Goal: Task Accomplishment & Management: Use online tool/utility

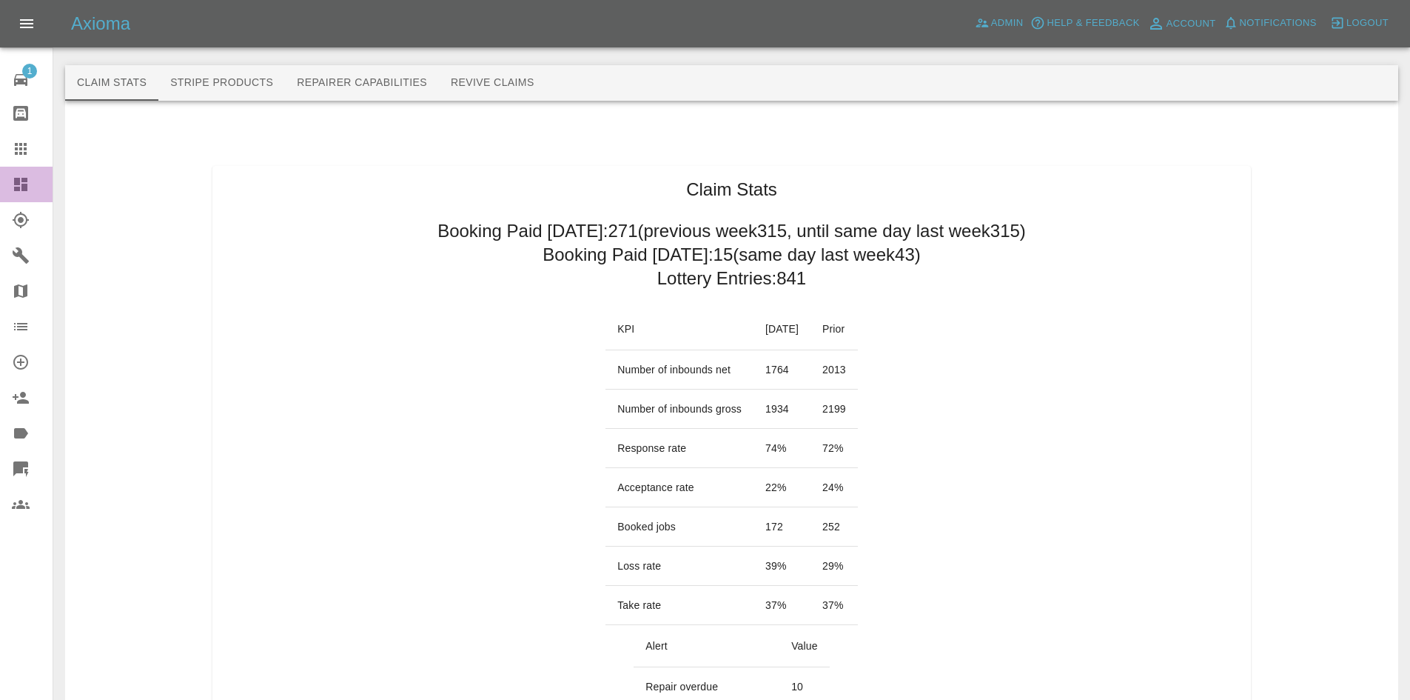
click at [7, 187] on link "Dashboard" at bounding box center [26, 185] width 53 height 36
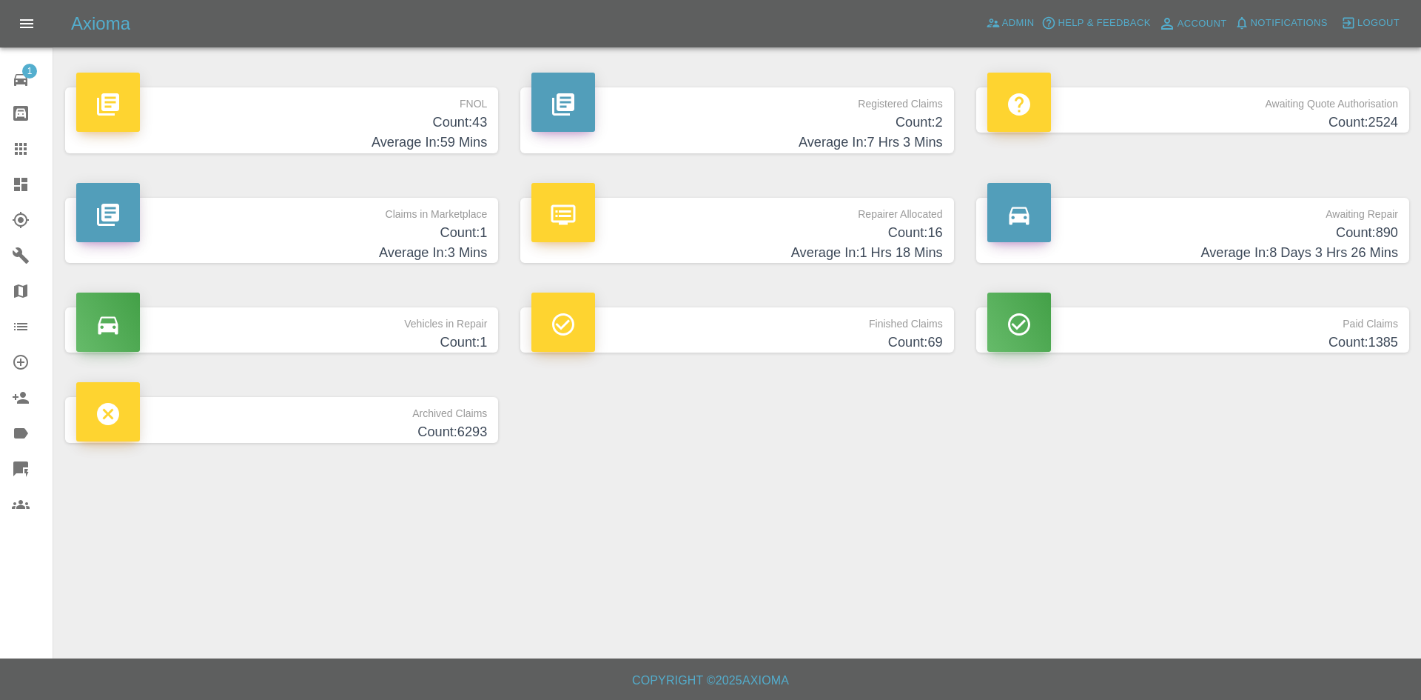
click at [867, 218] on p "Repairer Allocated" at bounding box center [736, 210] width 411 height 25
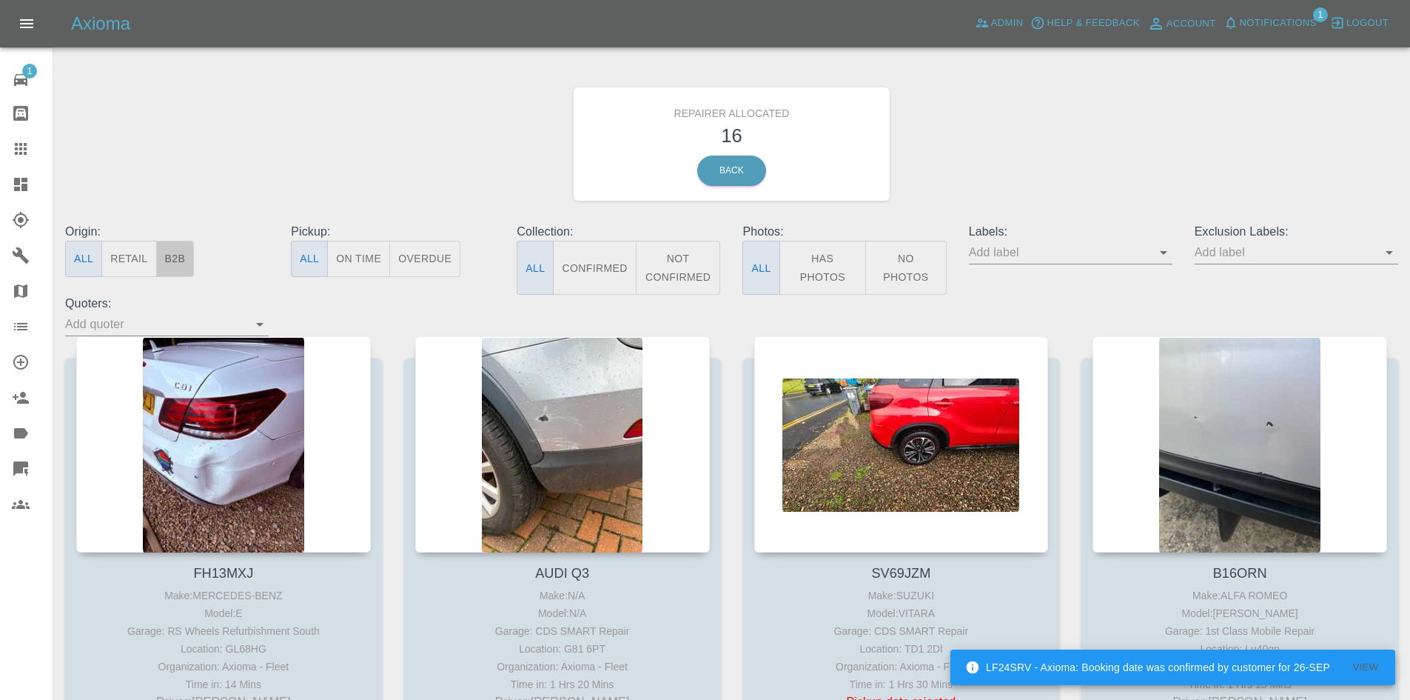
click at [185, 262] on button "B2B" at bounding box center [175, 259] width 38 height 36
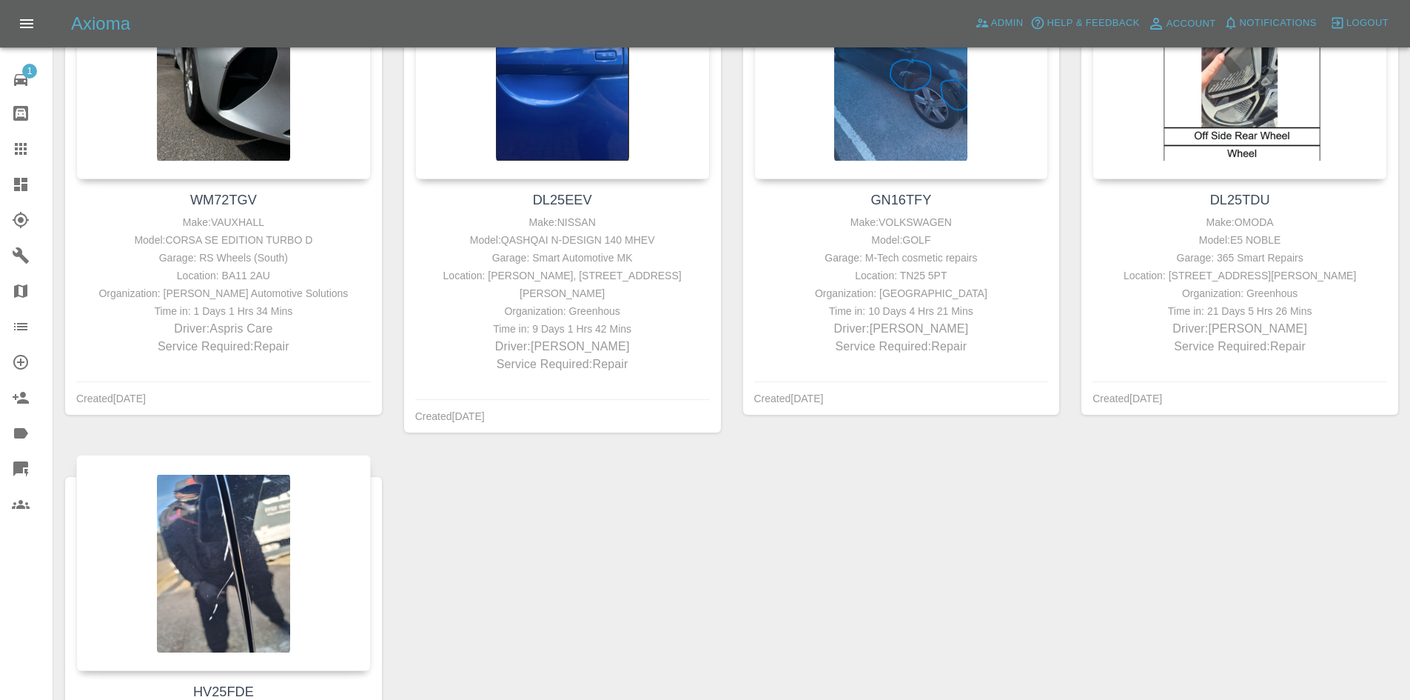
scroll to position [364, 0]
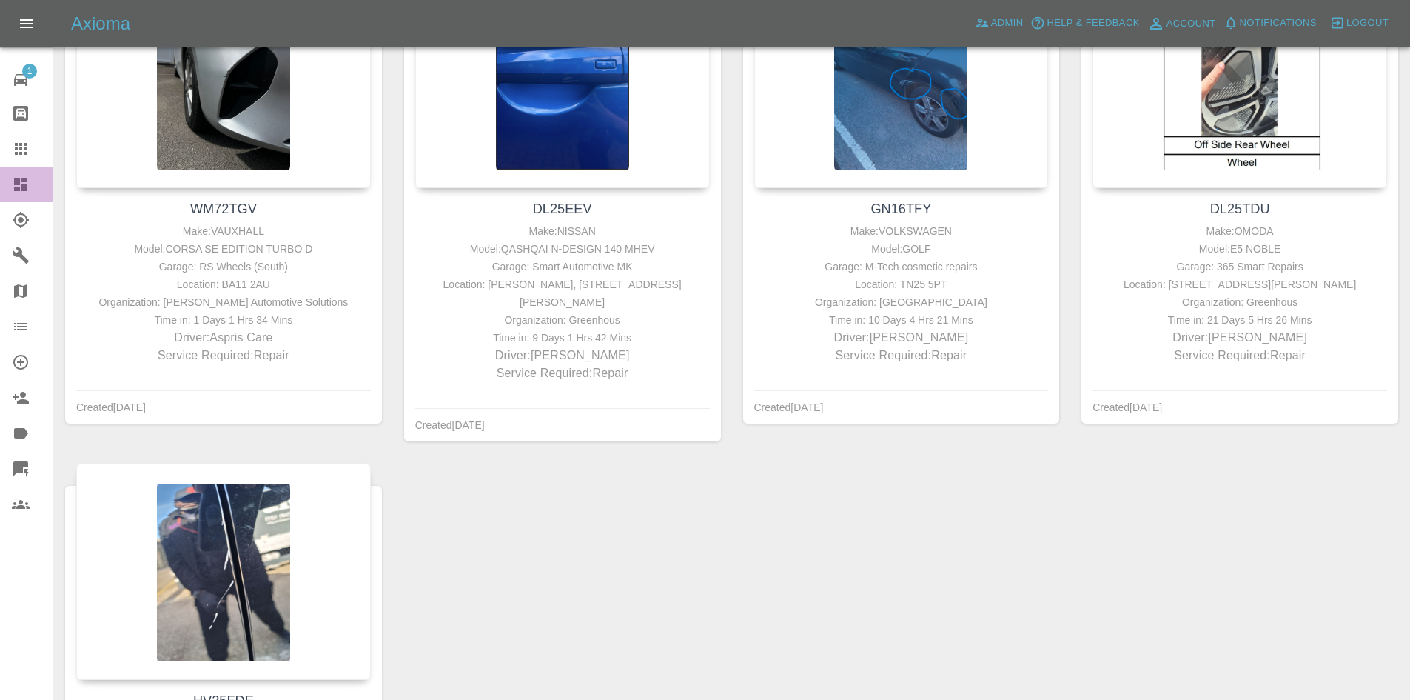
click at [16, 187] on icon at bounding box center [20, 184] width 13 height 13
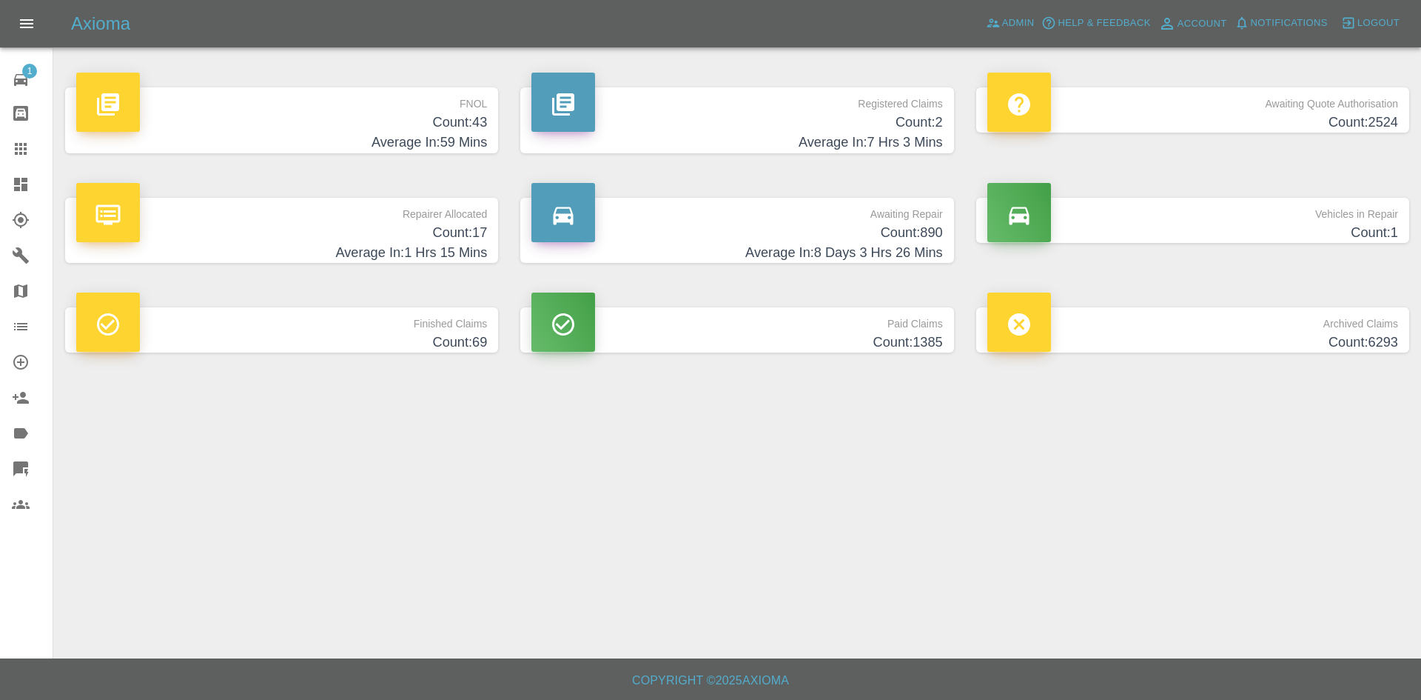
click at [352, 189] on div "Repairer Allocated Count: 17 Average In: 1 Hrs 15 Mins" at bounding box center [281, 230] width 455 height 110
click at [354, 227] on h4 "Count: 17" at bounding box center [281, 233] width 411 height 20
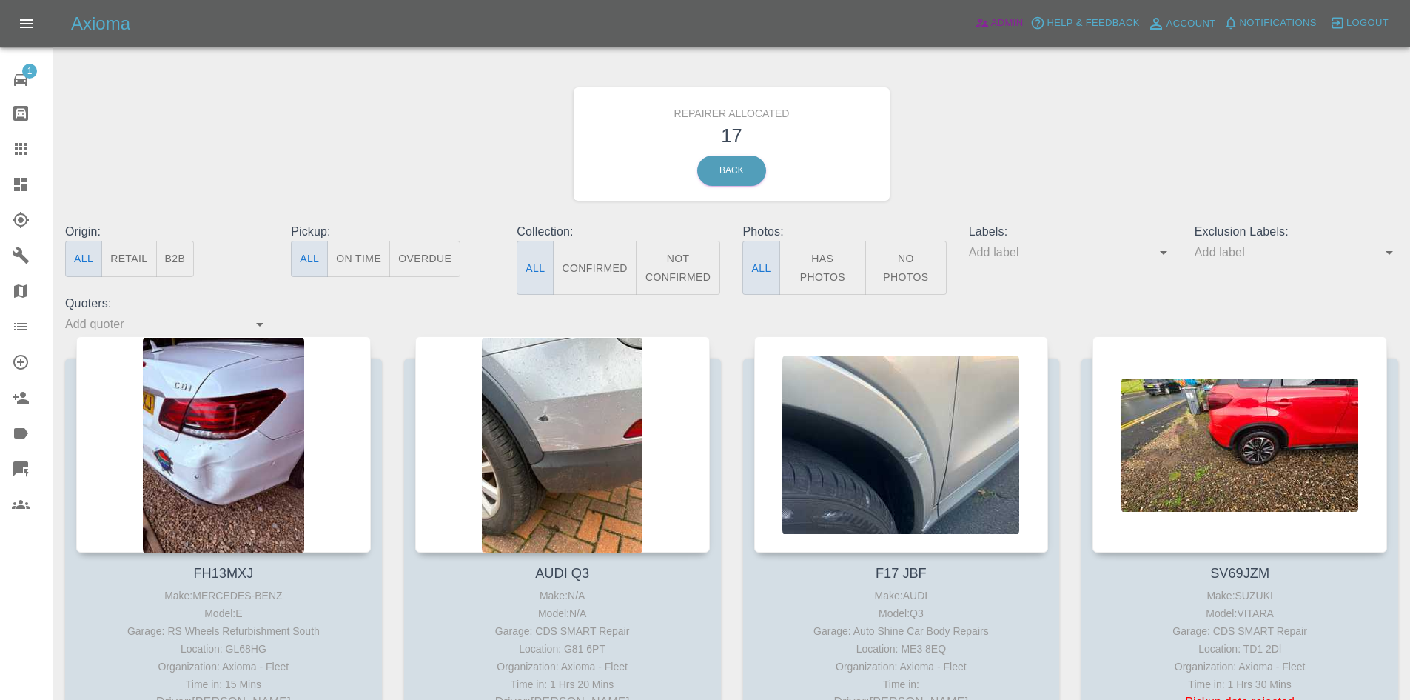
click at [993, 21] on span "Admin" at bounding box center [1007, 23] width 33 height 17
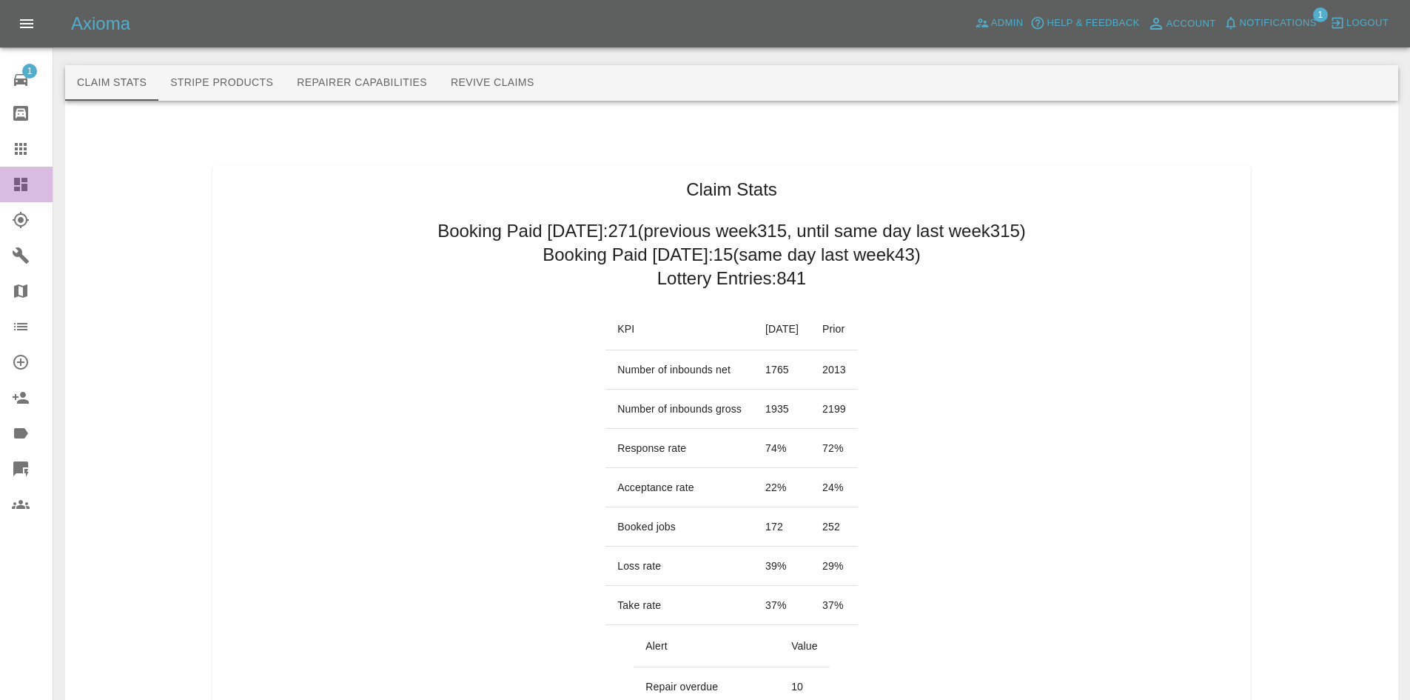
click at [24, 174] on link "Dashboard" at bounding box center [26, 185] width 53 height 36
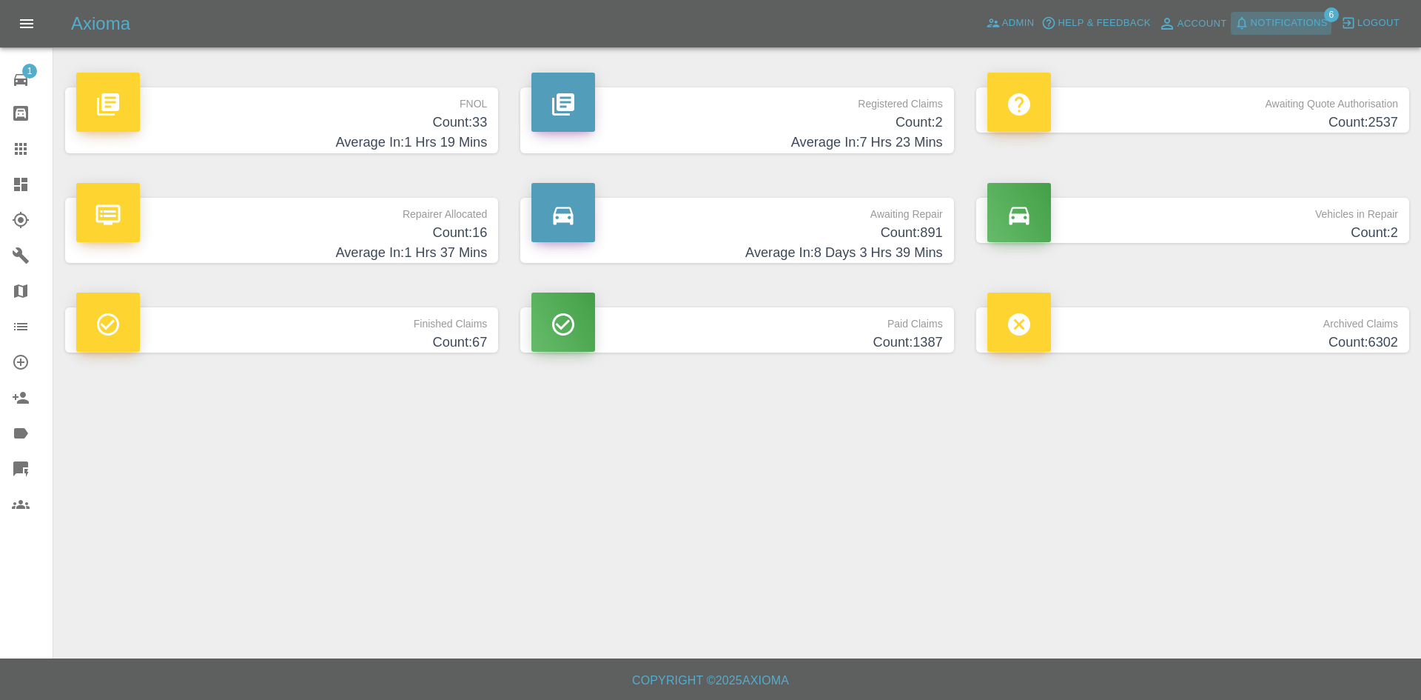
click at [1286, 26] on span "Notifications" at bounding box center [1289, 23] width 77 height 17
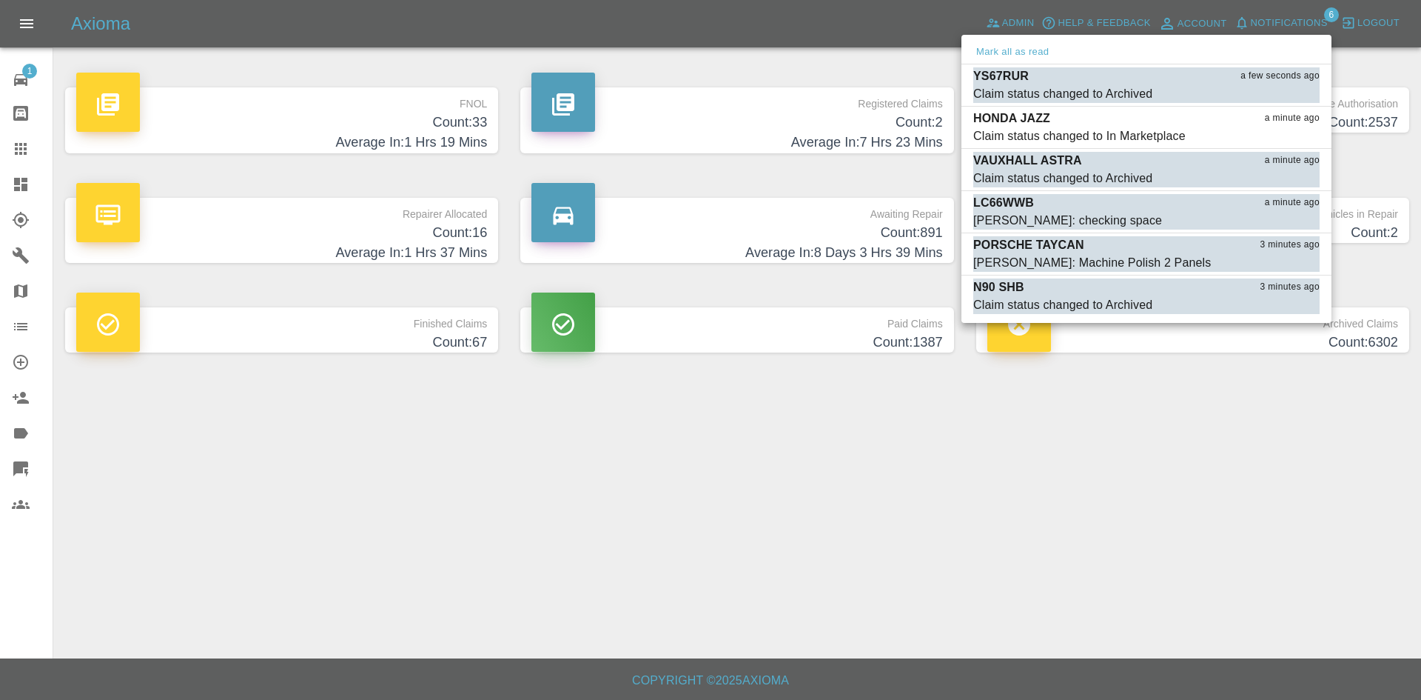
drag, startPoint x: 815, startPoint y: 616, endPoint x: 823, endPoint y: 526, distance: 90.7
click at [816, 607] on div at bounding box center [710, 350] width 1421 height 700
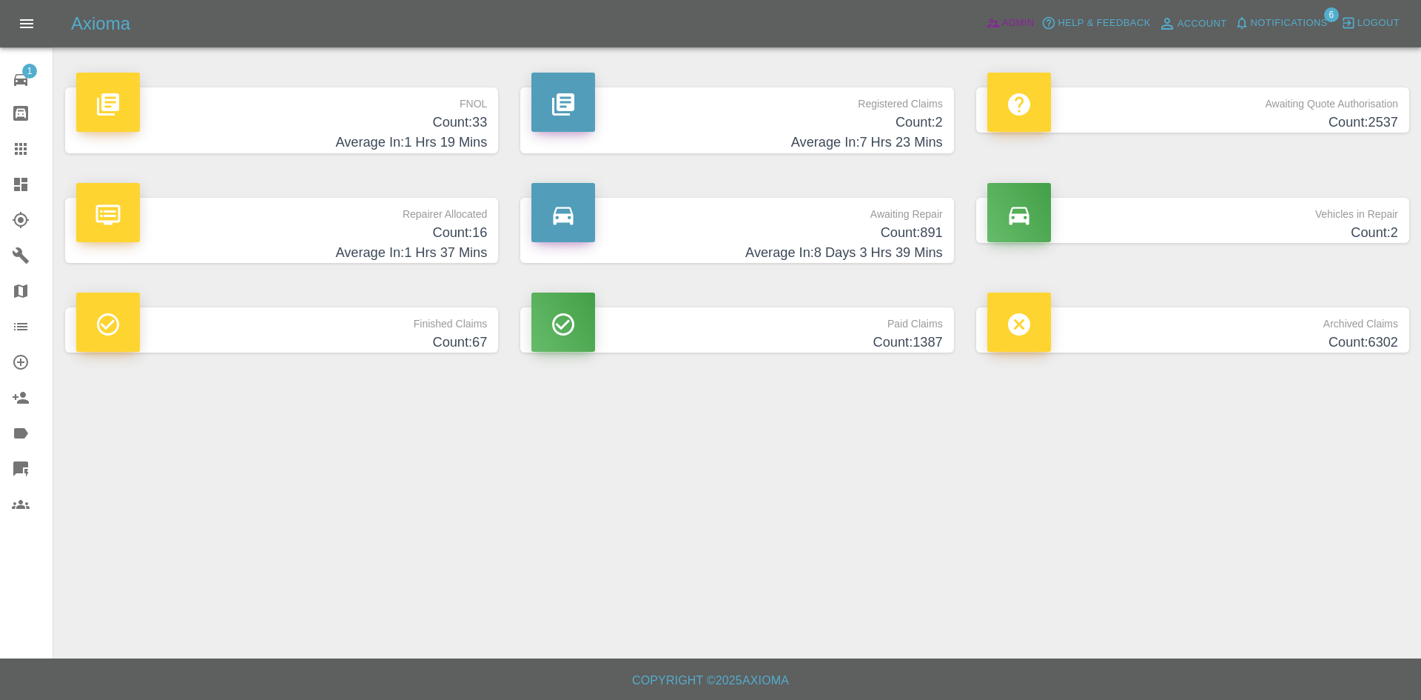
click at [1010, 23] on span "Admin" at bounding box center [1018, 23] width 33 height 17
click at [1002, 24] on span "Admin" at bounding box center [1018, 23] width 33 height 17
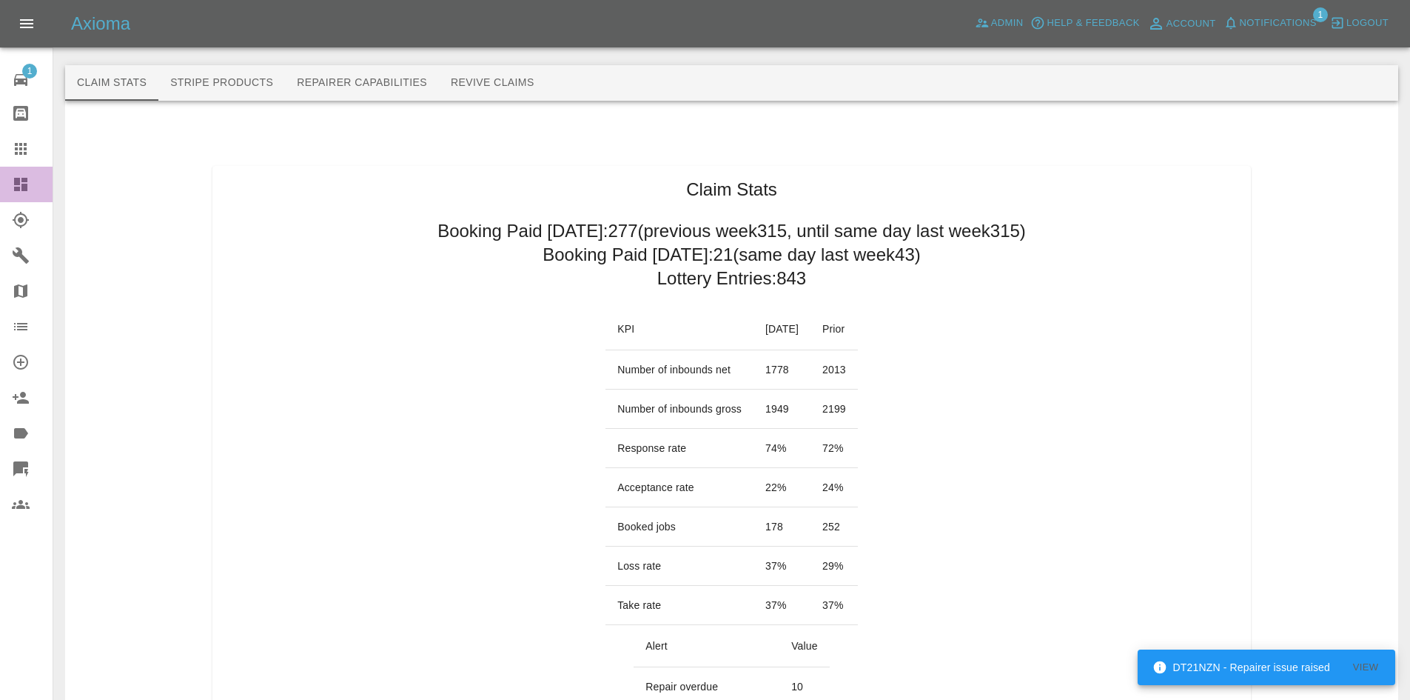
click at [7, 173] on link "Dashboard" at bounding box center [26, 185] width 53 height 36
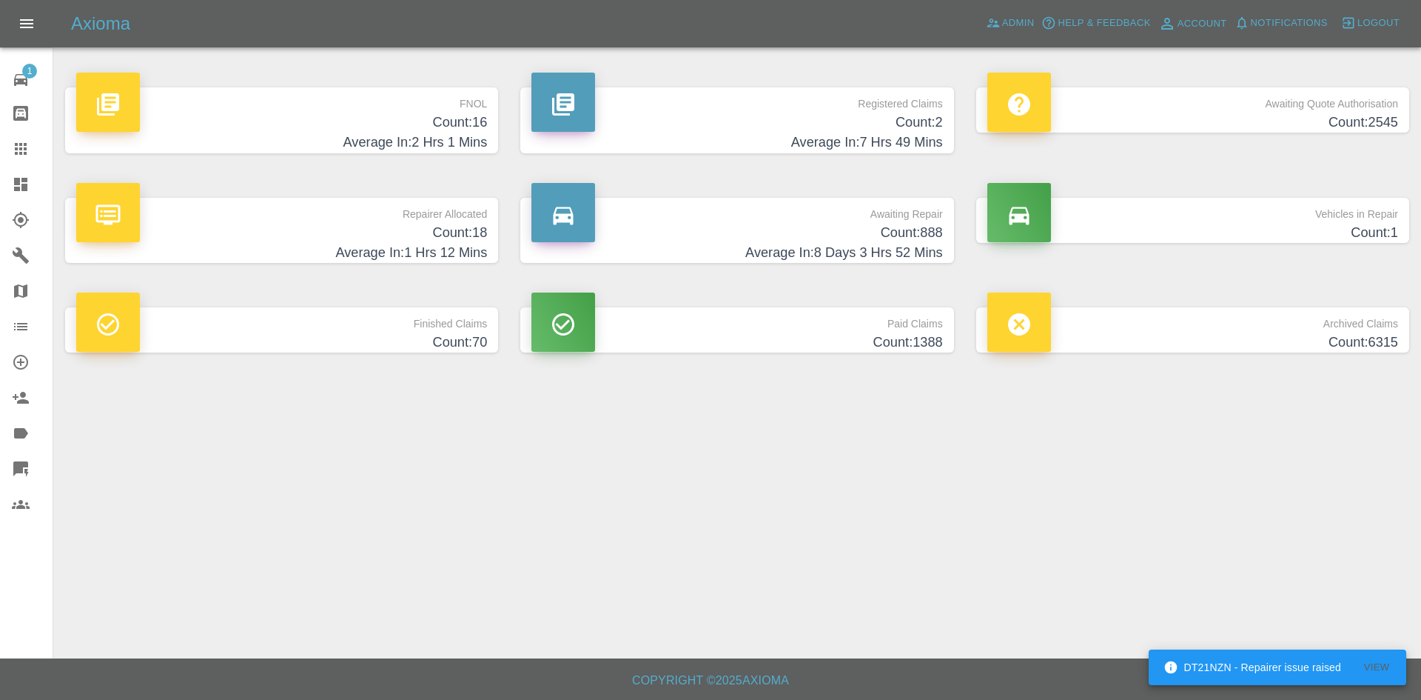
click at [316, 148] on h4 "Average In: 2 Hrs 1 Mins" at bounding box center [281, 142] width 411 height 20
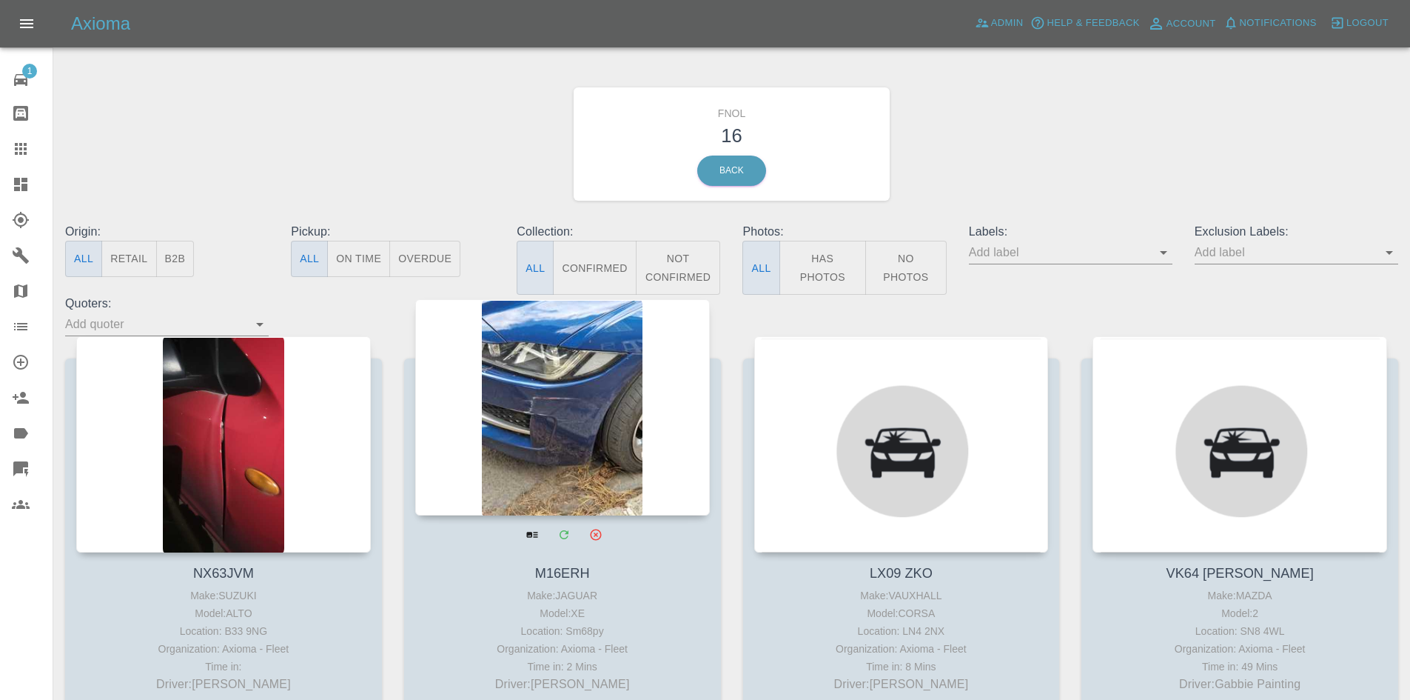
click at [596, 402] on div at bounding box center [562, 407] width 295 height 216
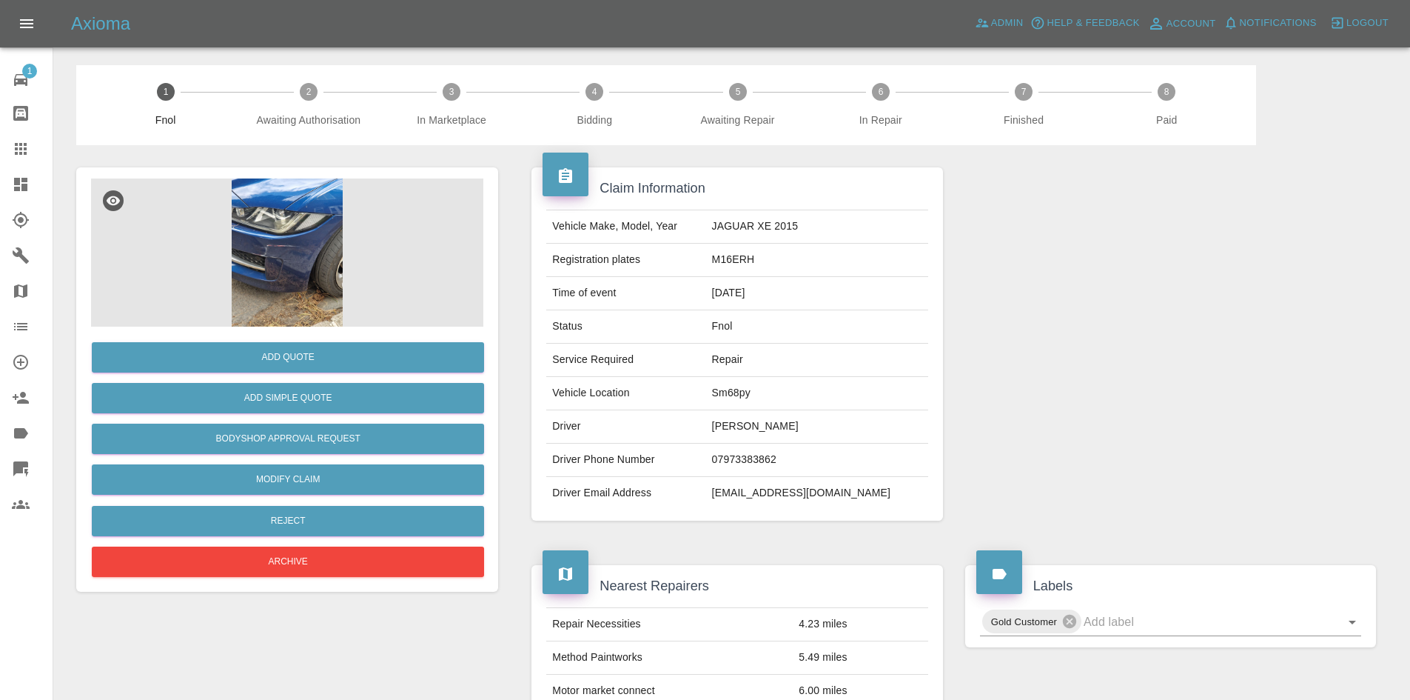
click at [320, 255] on img at bounding box center [287, 252] width 392 height 148
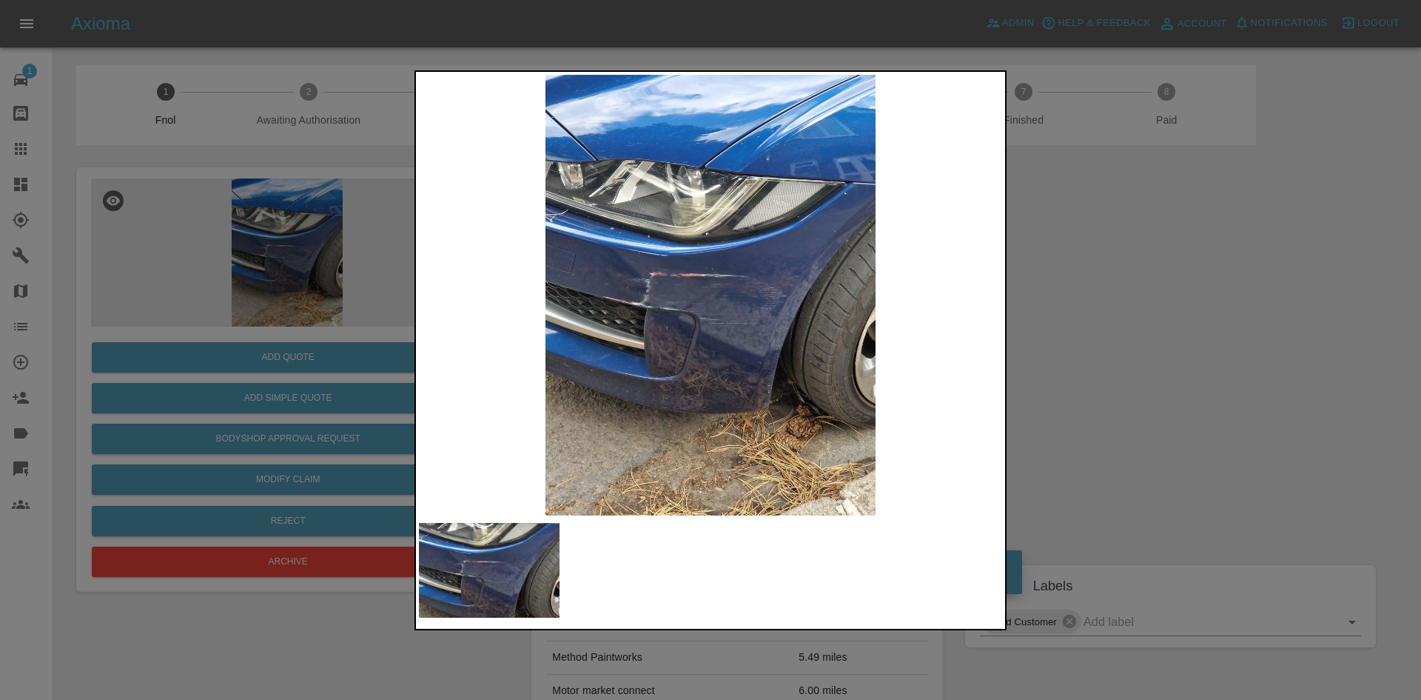
click at [702, 281] on img at bounding box center [710, 295] width 583 height 440
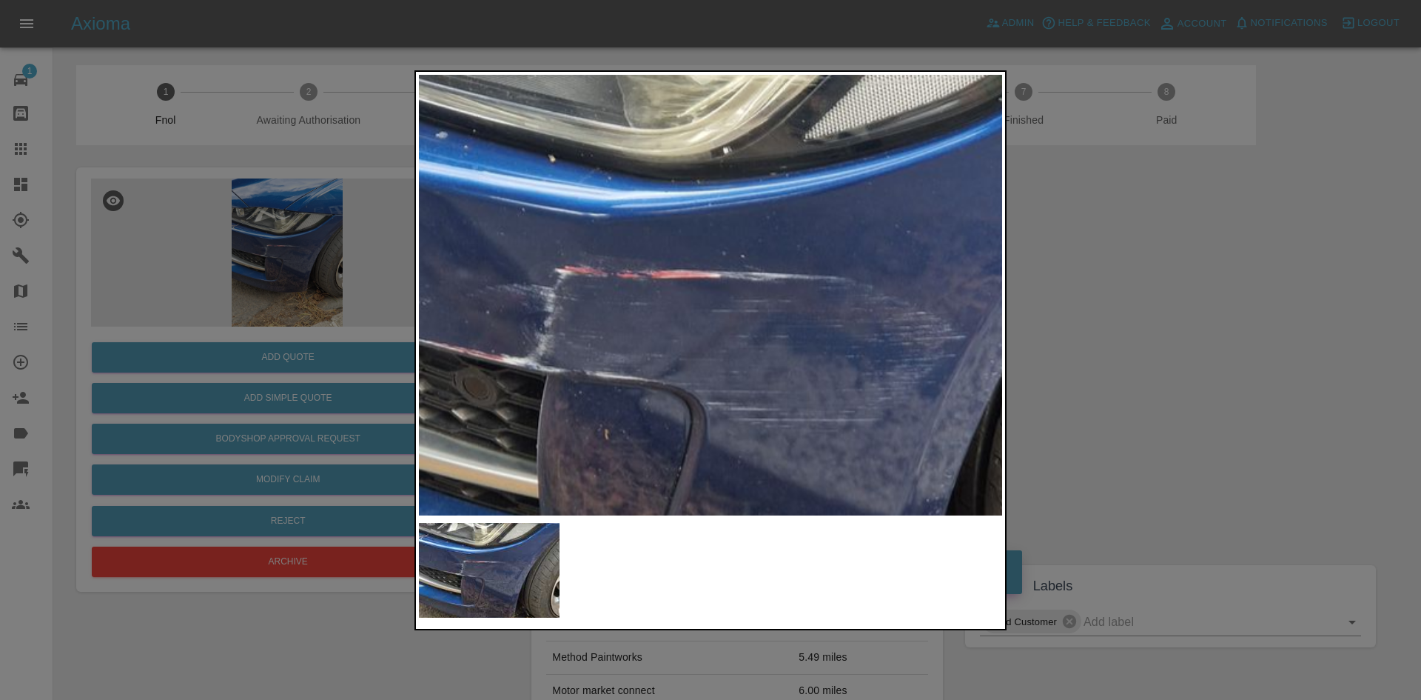
click at [702, 281] on img at bounding box center [737, 335] width 1750 height 1322
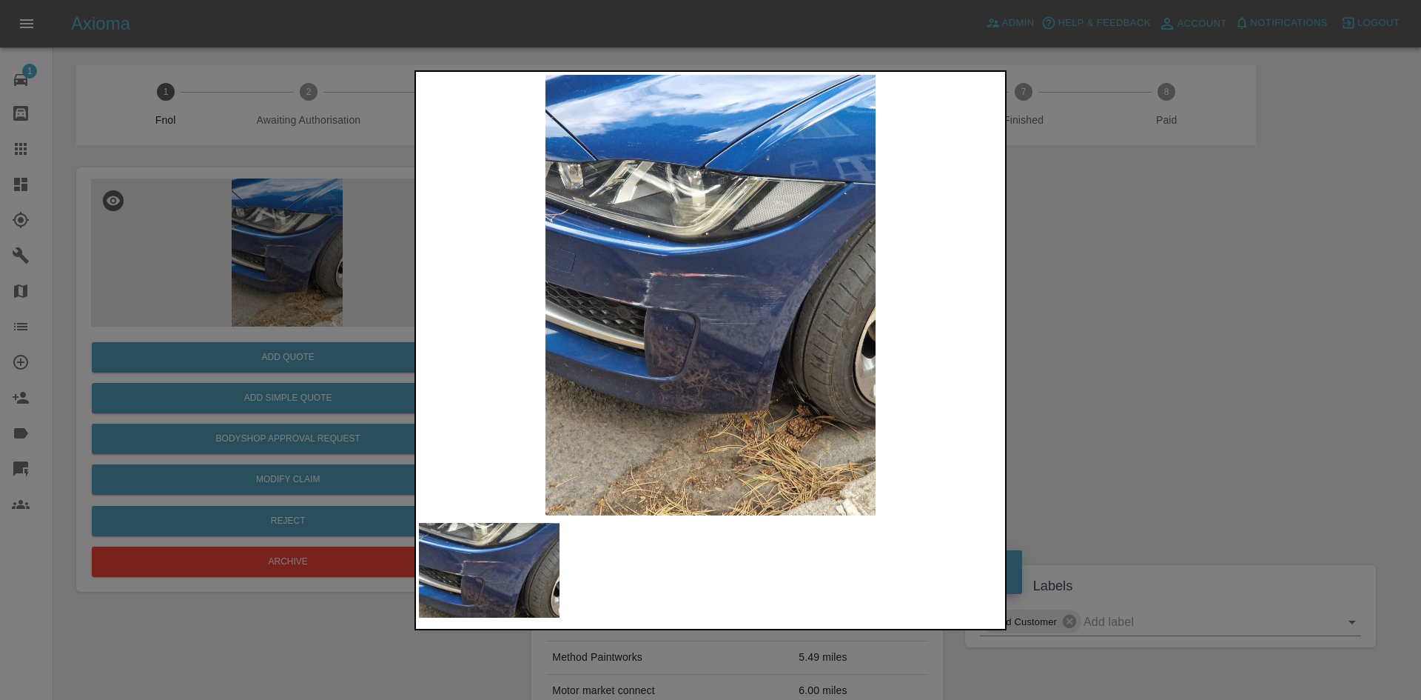
click at [1132, 281] on div at bounding box center [710, 350] width 1421 height 700
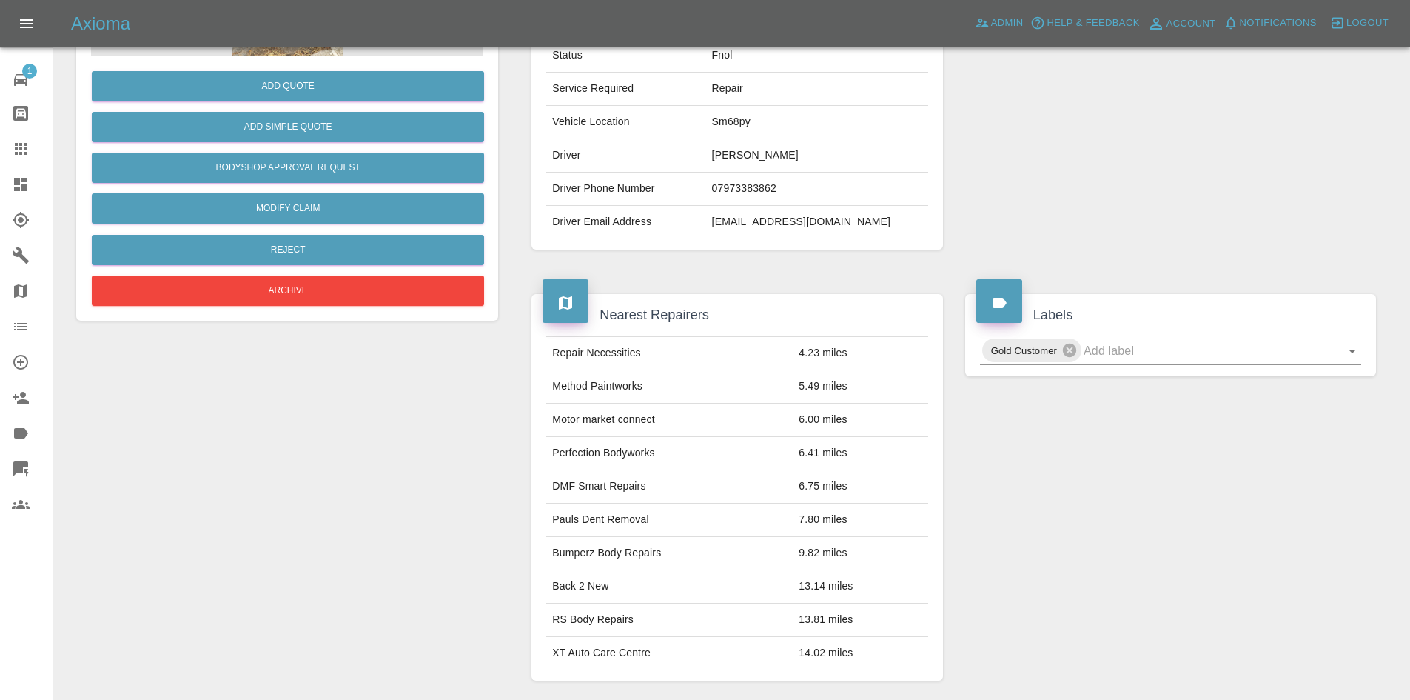
scroll to position [74, 0]
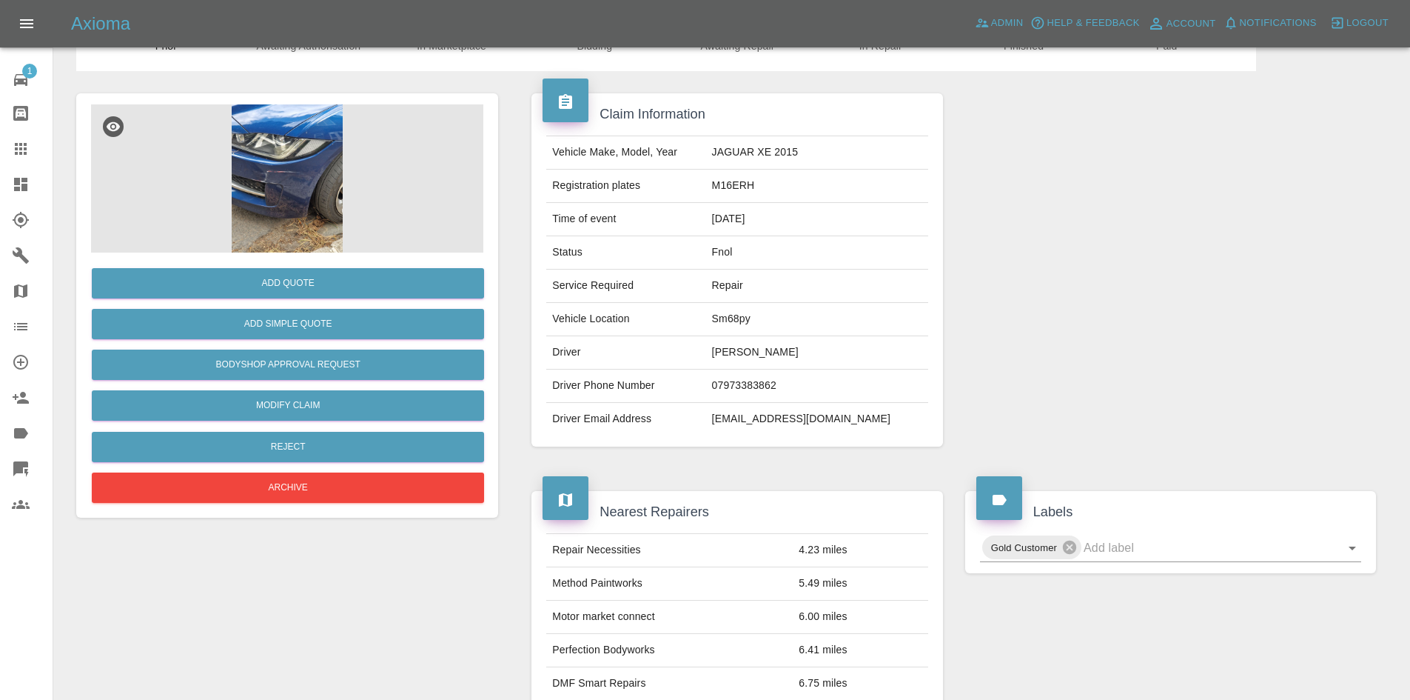
click at [303, 172] on img at bounding box center [287, 178] width 392 height 148
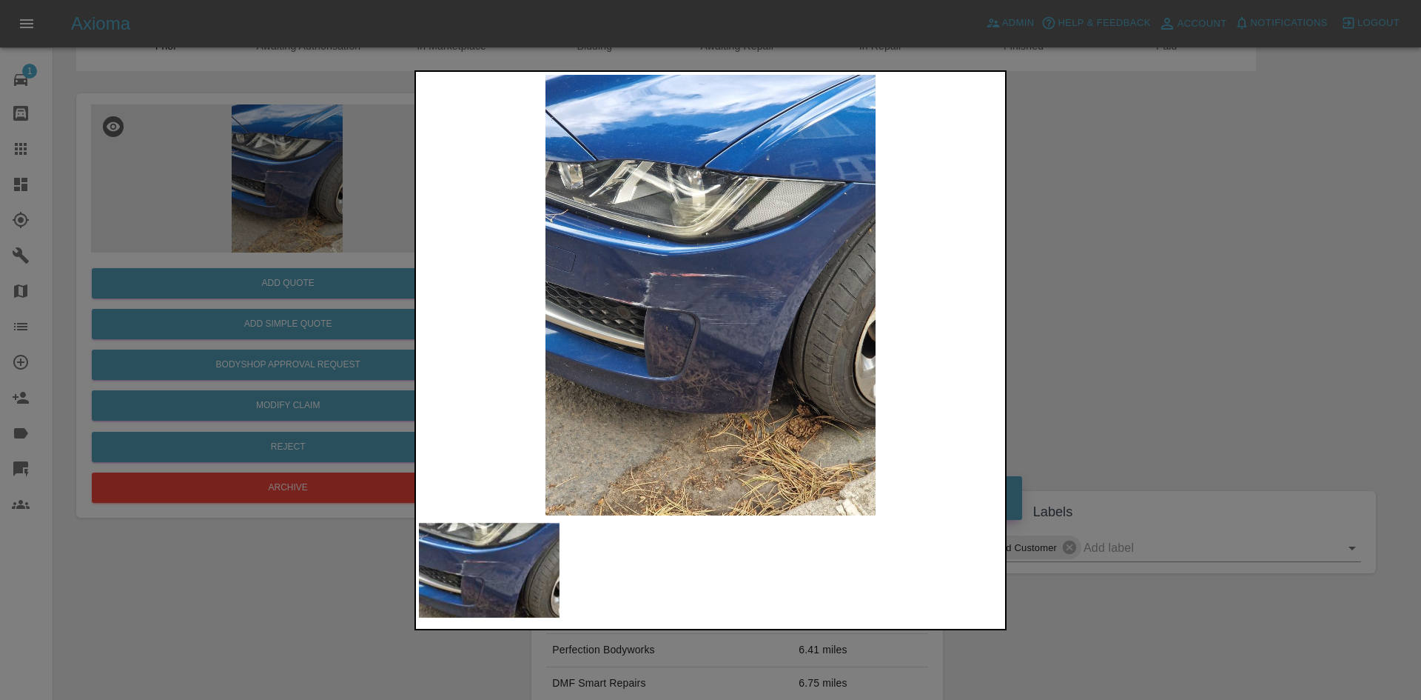
click at [614, 199] on img at bounding box center [710, 295] width 583 height 440
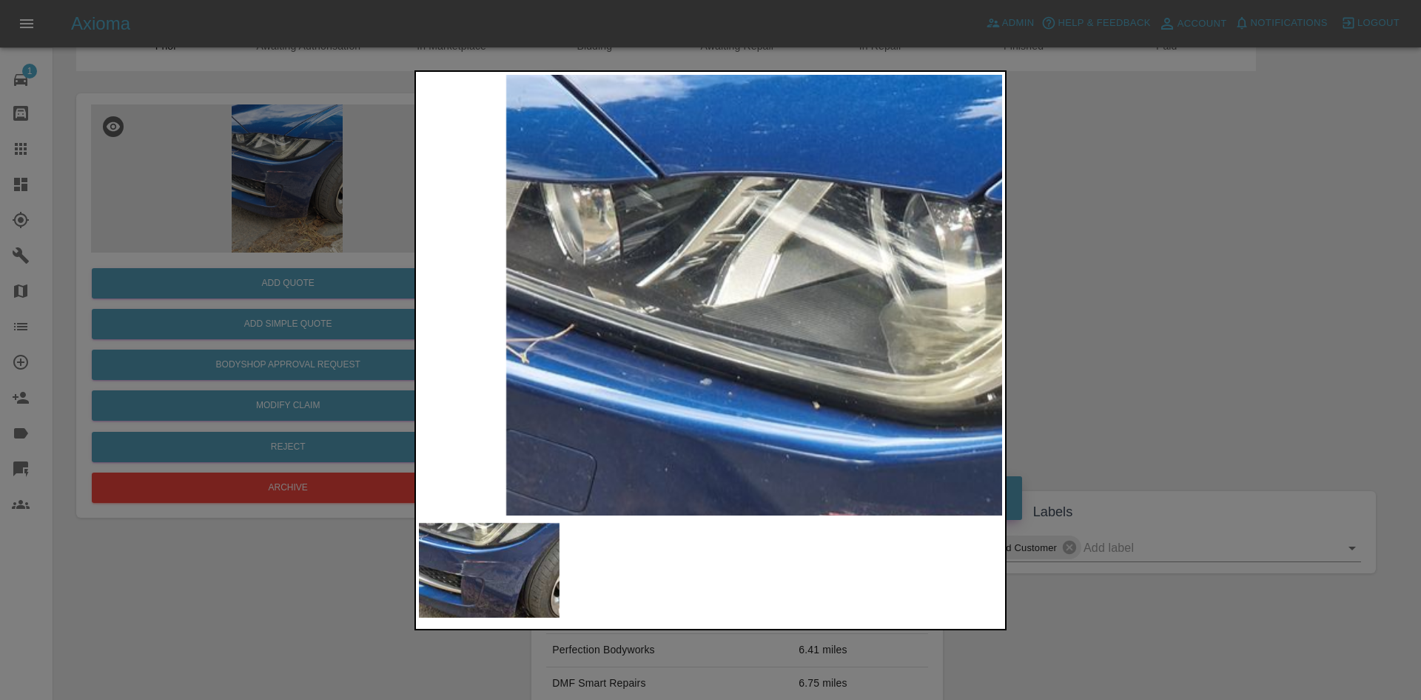
click at [1214, 306] on div at bounding box center [710, 350] width 1421 height 700
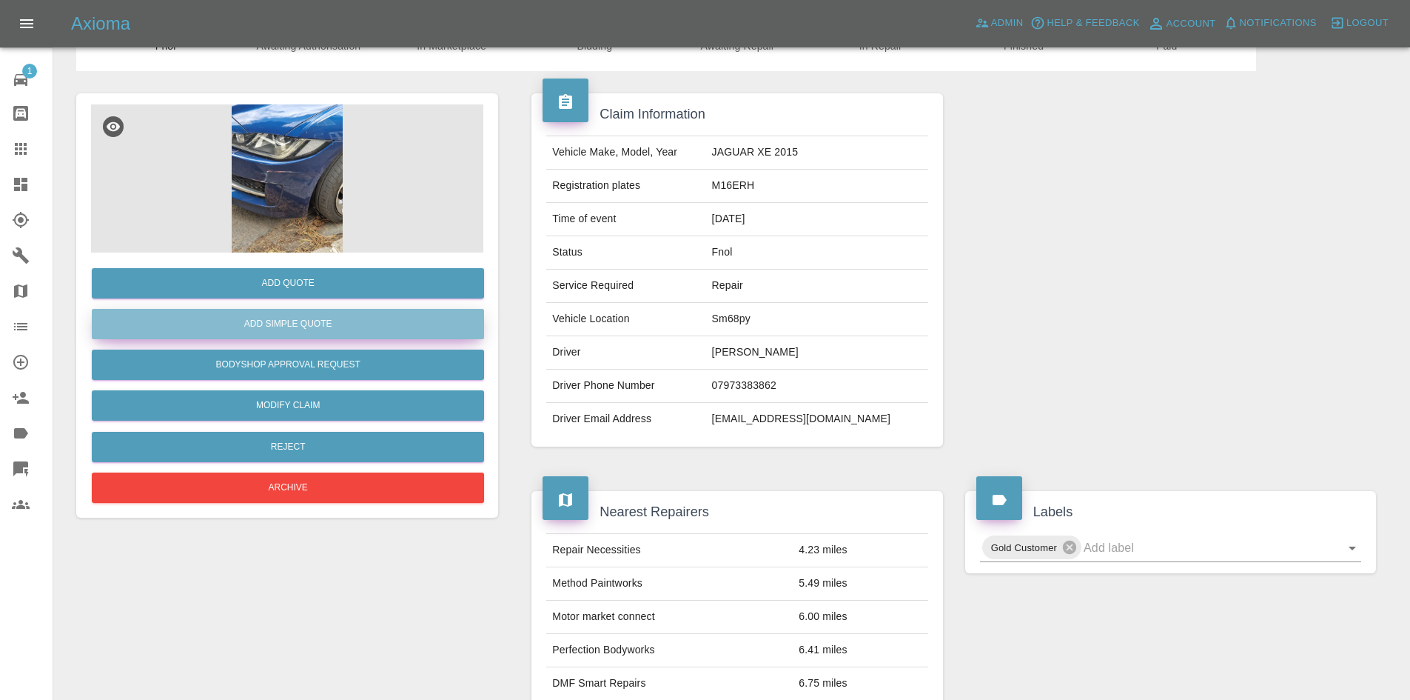
click at [318, 324] on button "Add Simple Quote" at bounding box center [288, 324] width 392 height 30
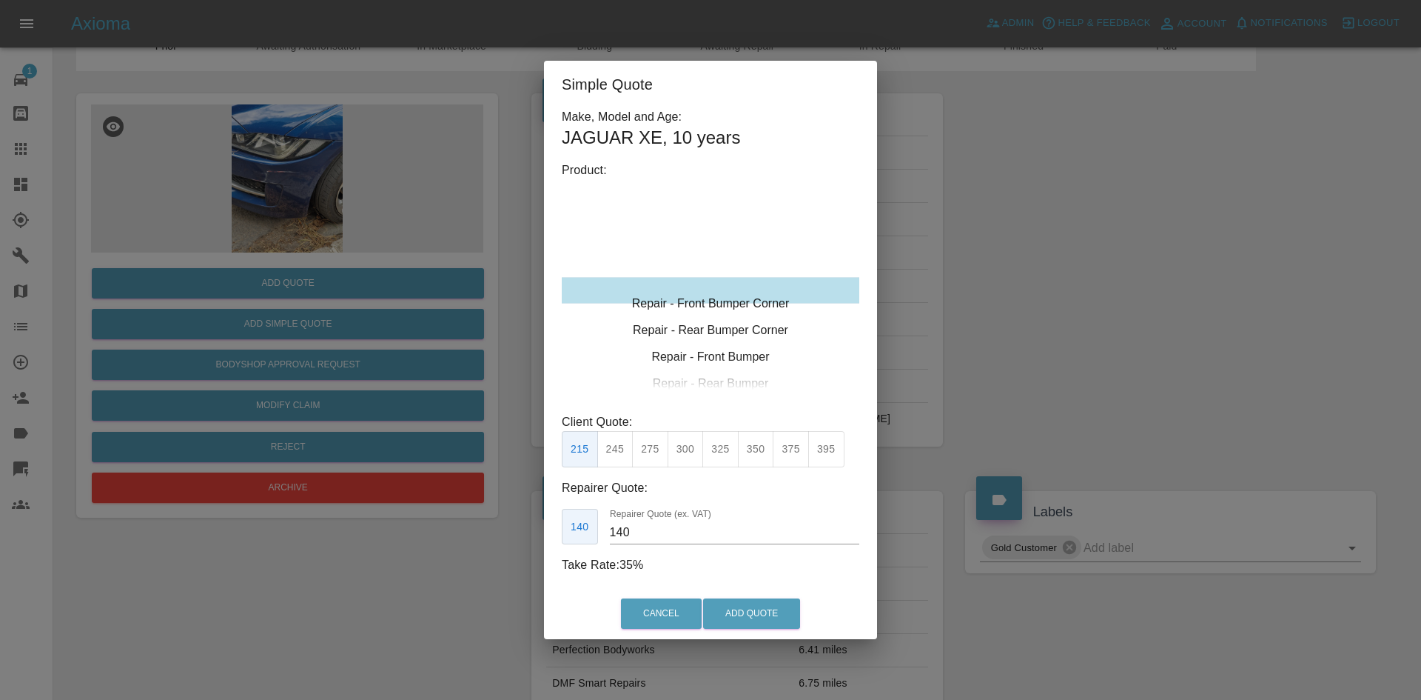
type input "120"
click at [619, 451] on button "199" at bounding box center [615, 449] width 36 height 36
click at [754, 606] on button "Add Quote" at bounding box center [751, 613] width 97 height 30
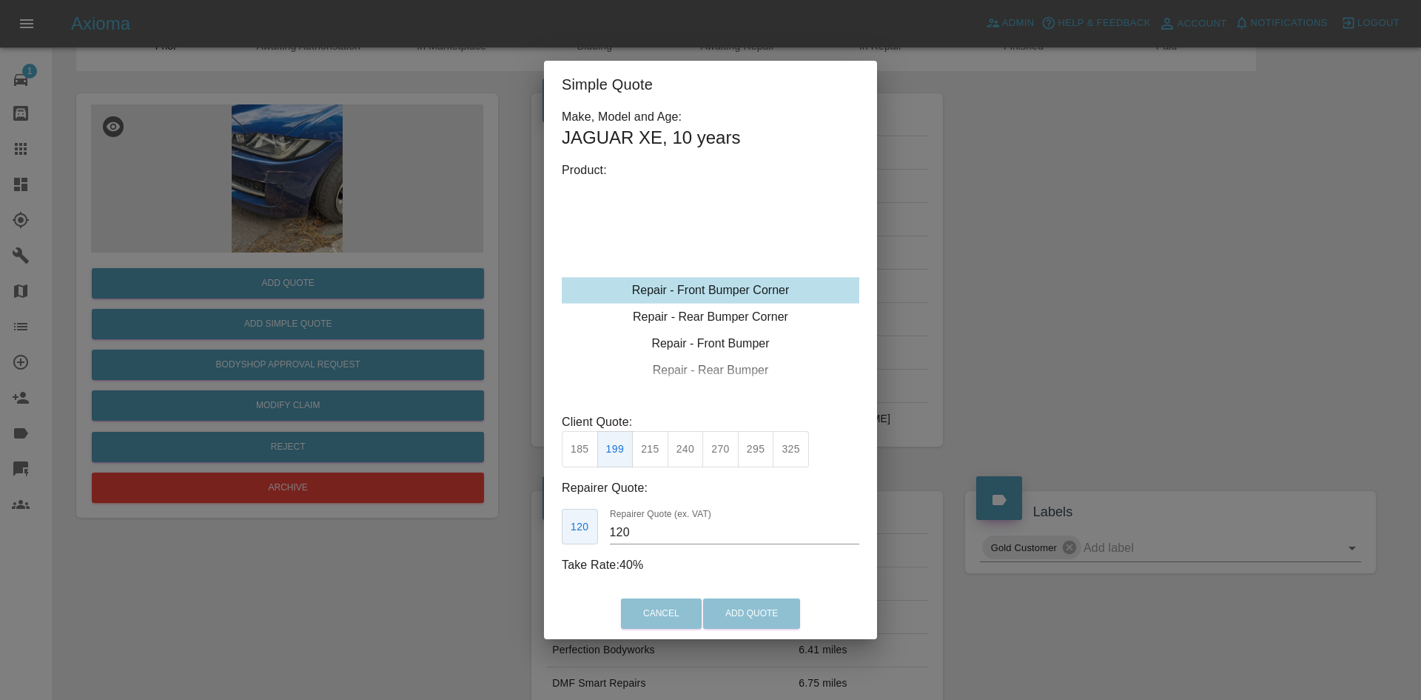
click at [19, 190] on div "Simple Quote Make, Model and Age: JAGUAR XE , 10 years Product: Repair - Front …" at bounding box center [710, 350] width 1421 height 700
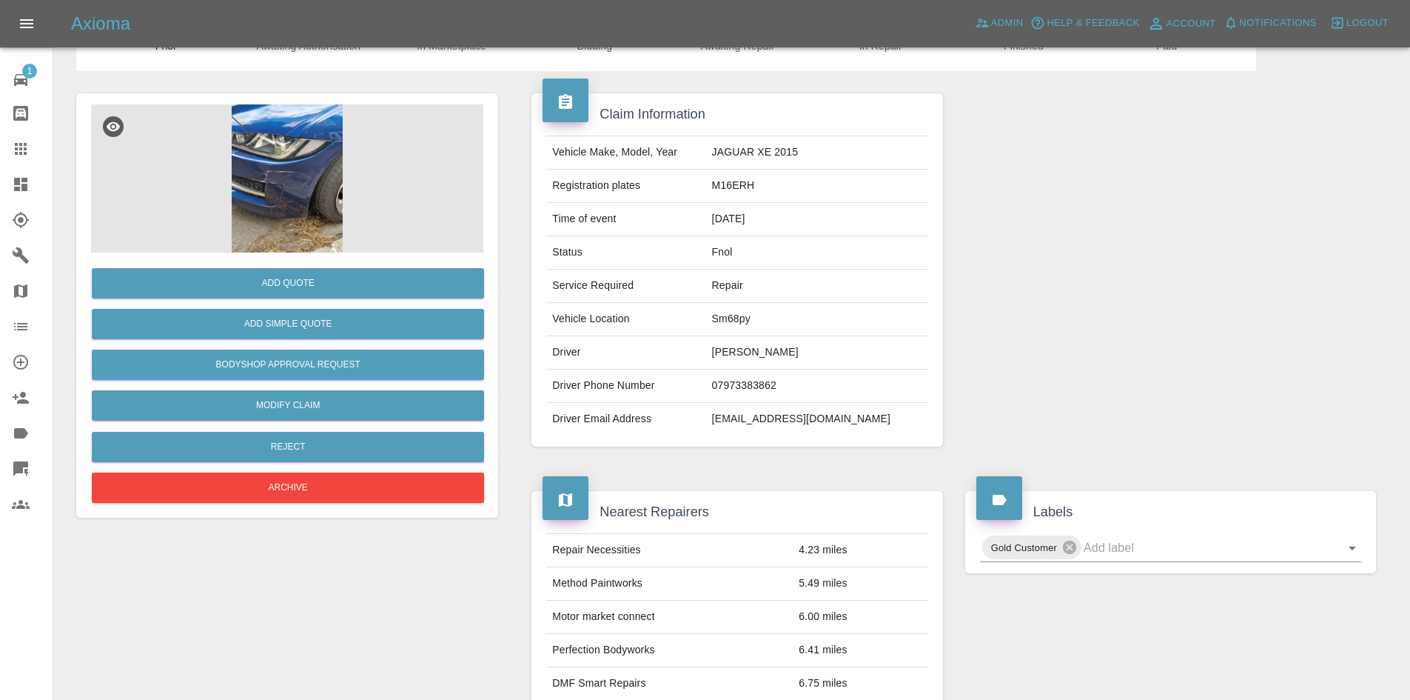
click at [19, 185] on icon at bounding box center [20, 184] width 13 height 13
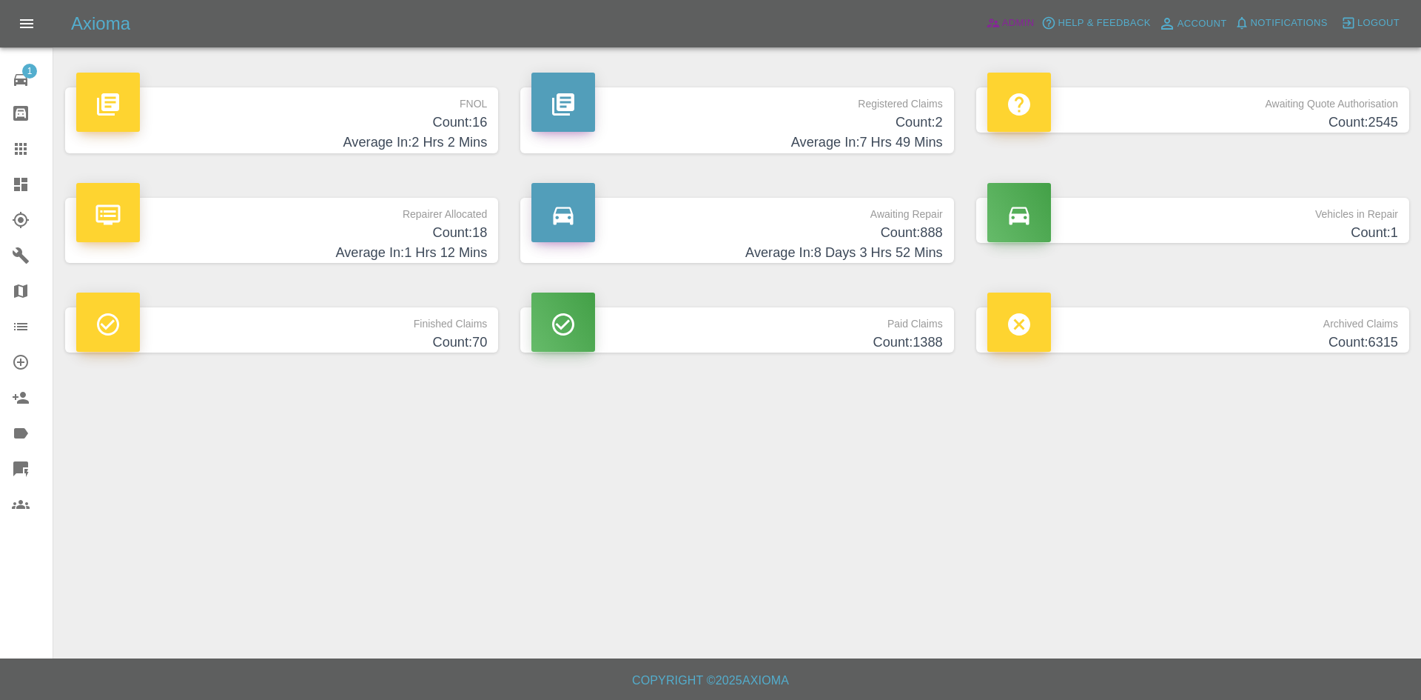
click at [990, 24] on icon at bounding box center [993, 23] width 15 height 15
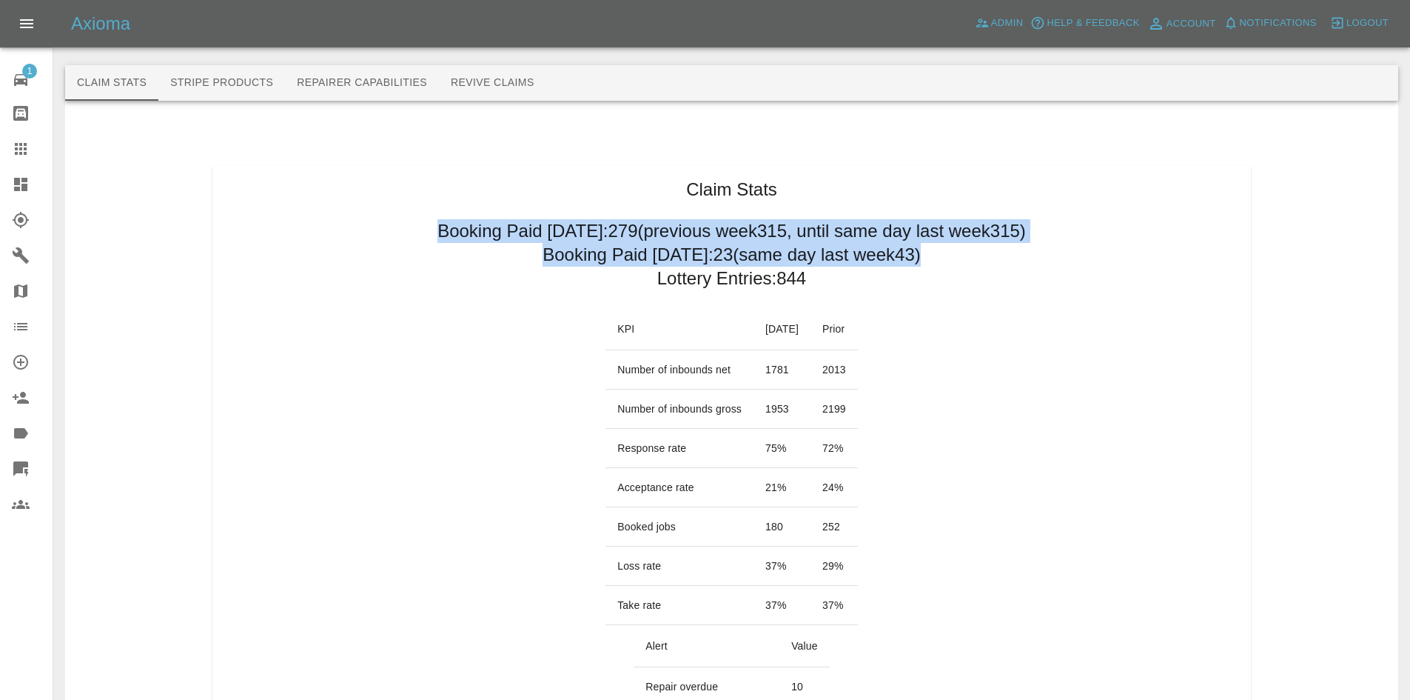
drag, startPoint x: 378, startPoint y: 222, endPoint x: 923, endPoint y: 266, distance: 546.6
copy div "Booking Paid [DATE]: 279 (previous week 315 , until same day last week 315 ) Bo…"
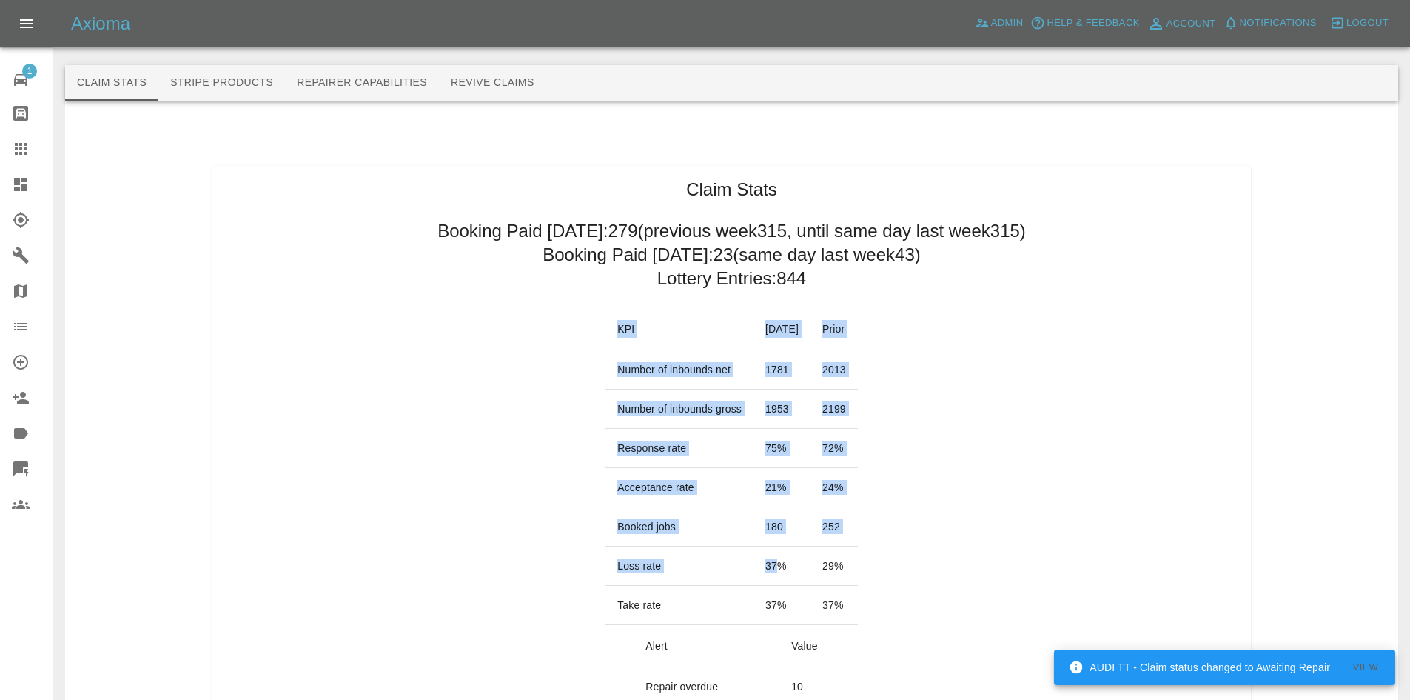
drag, startPoint x: 761, startPoint y: 563, endPoint x: 787, endPoint y: 581, distance: 31.4
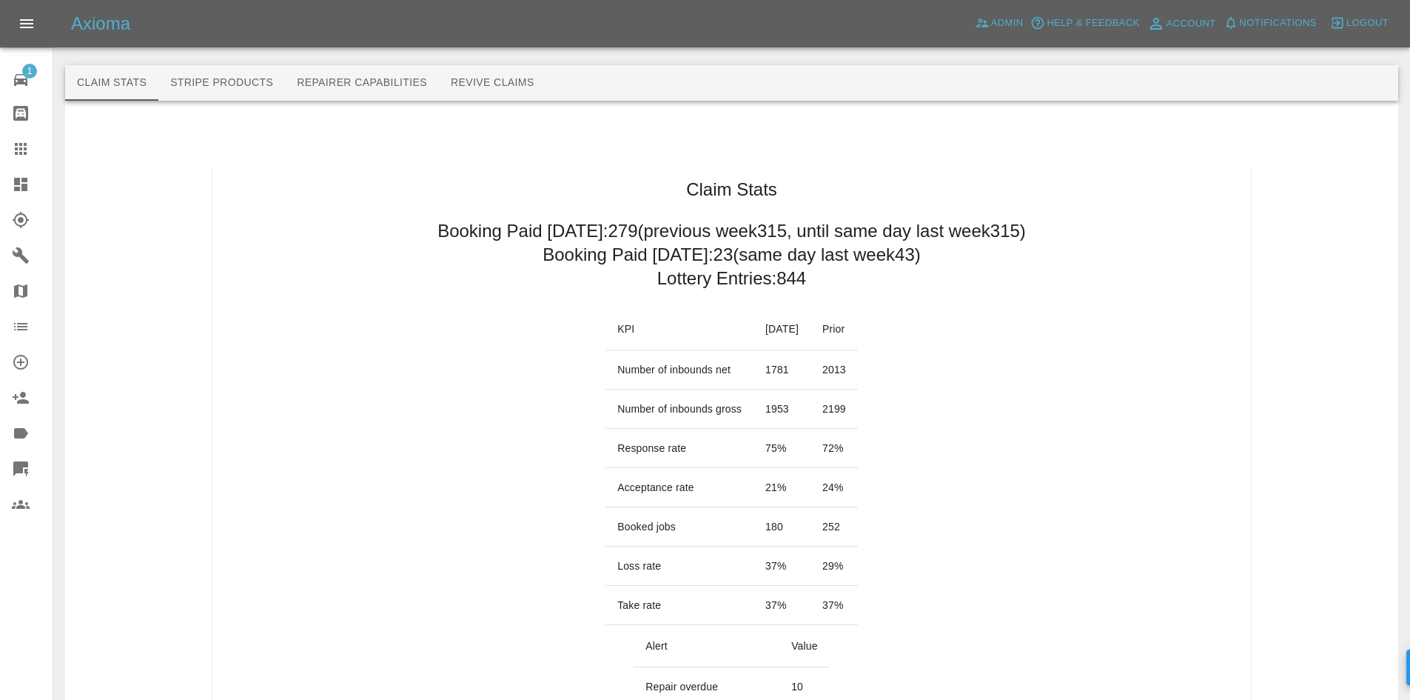
drag, startPoint x: 785, startPoint y: 581, endPoint x: 757, endPoint y: 579, distance: 28.2
click at [766, 580] on td "37 %" at bounding box center [782, 565] width 57 height 39
drag, startPoint x: 767, startPoint y: 565, endPoint x: 591, endPoint y: 559, distance: 176.3
click at [606, 561] on tr "Loss rate 37 % 29 %" at bounding box center [732, 565] width 252 height 39
copy tr "Loss rate 37 %"
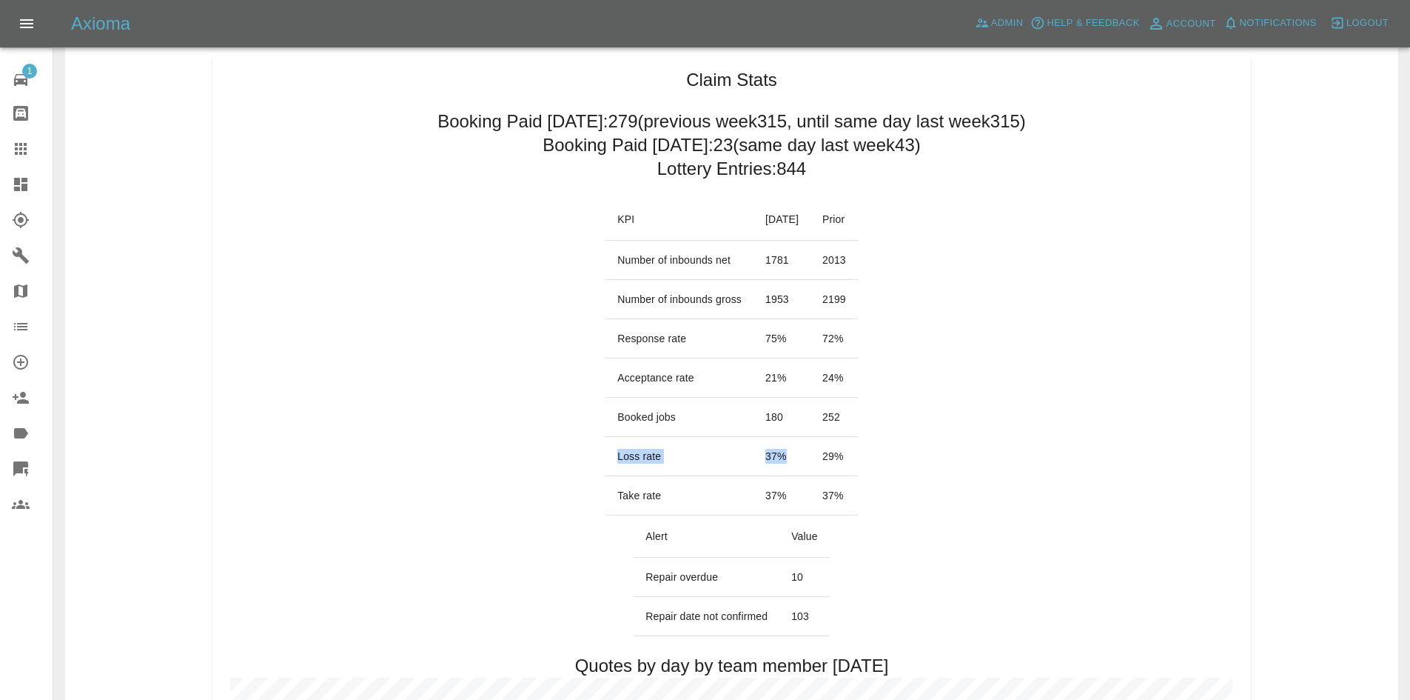
scroll to position [222, 0]
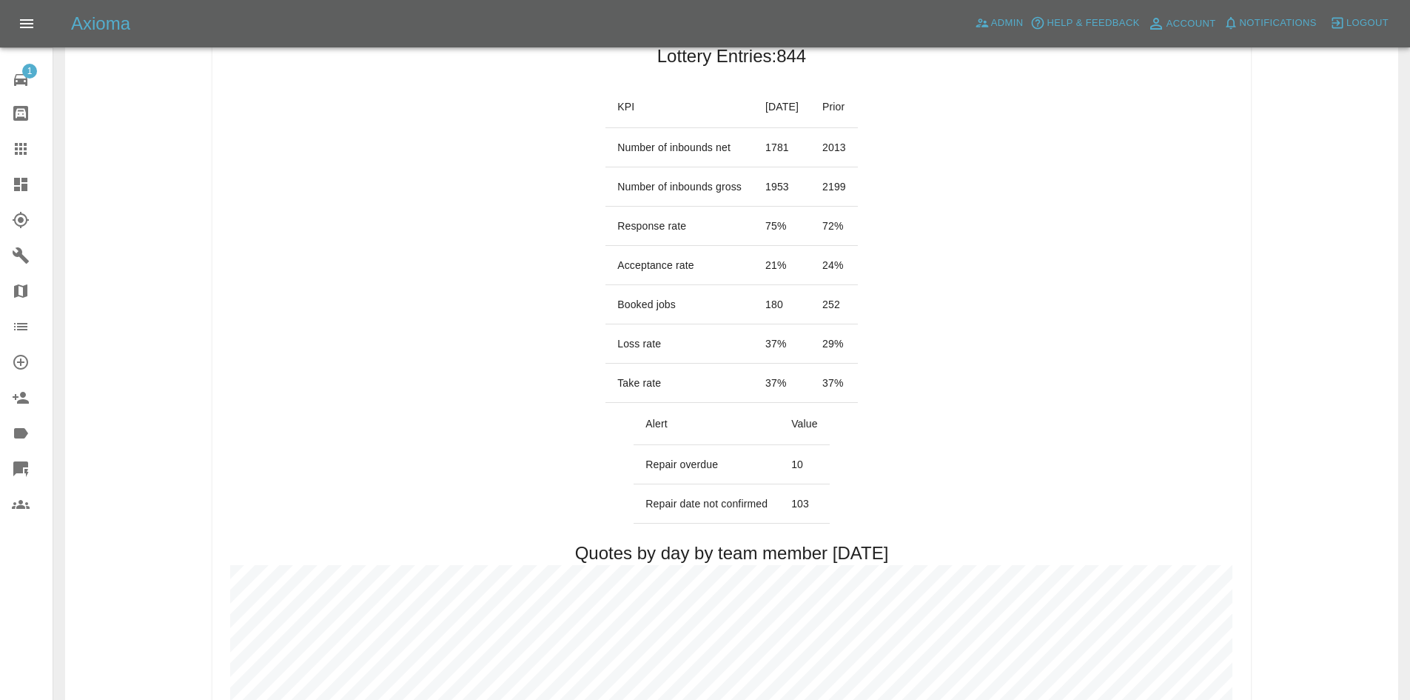
click at [811, 489] on td "103" at bounding box center [804, 503] width 50 height 39
drag, startPoint x: 812, startPoint y: 511, endPoint x: 643, endPoint y: 507, distance: 168.8
copy table "Alert Value Repair overdue 10"
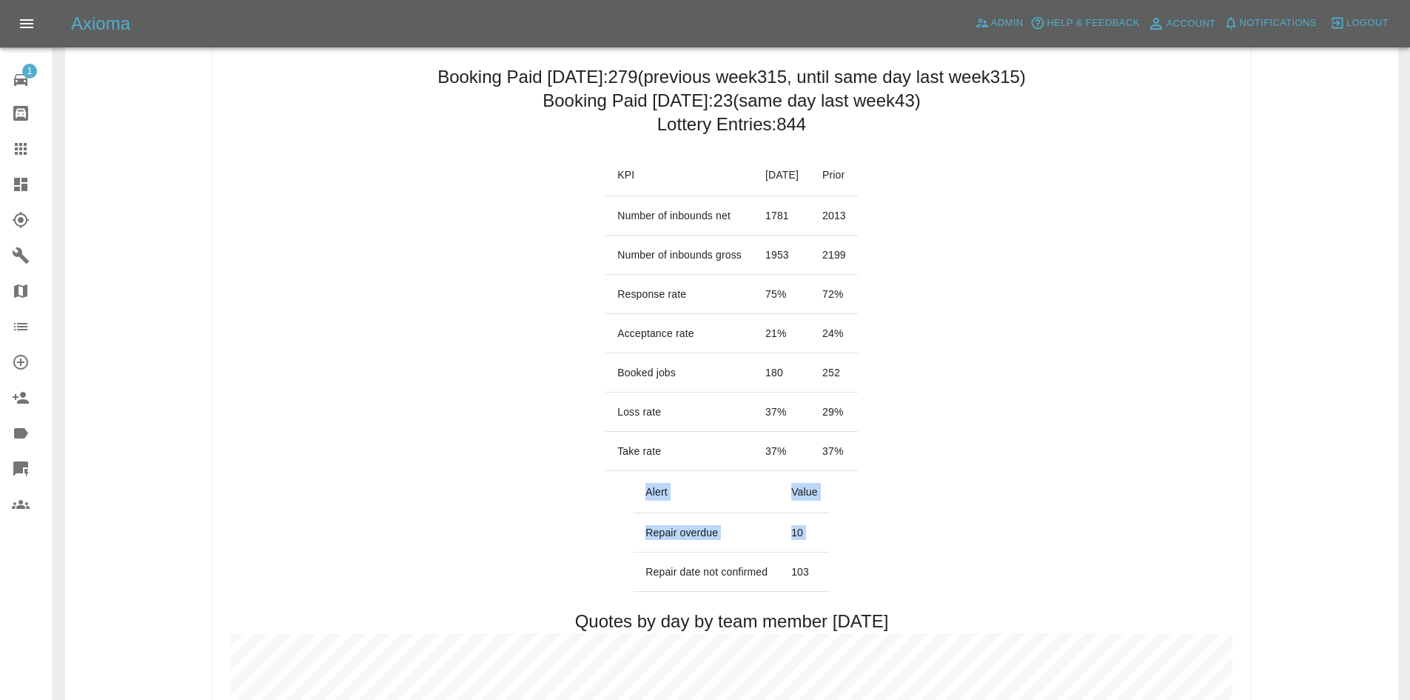
scroll to position [0, 0]
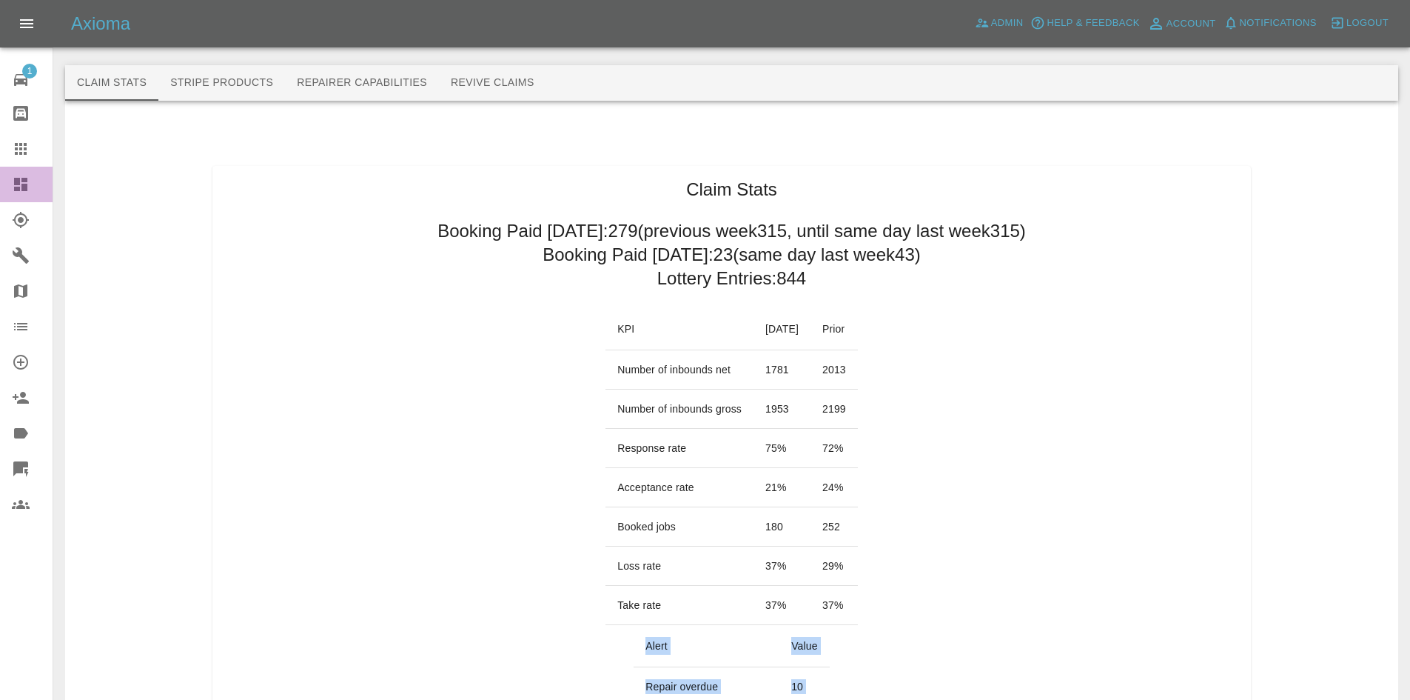
click at [24, 172] on link "Dashboard" at bounding box center [26, 185] width 53 height 36
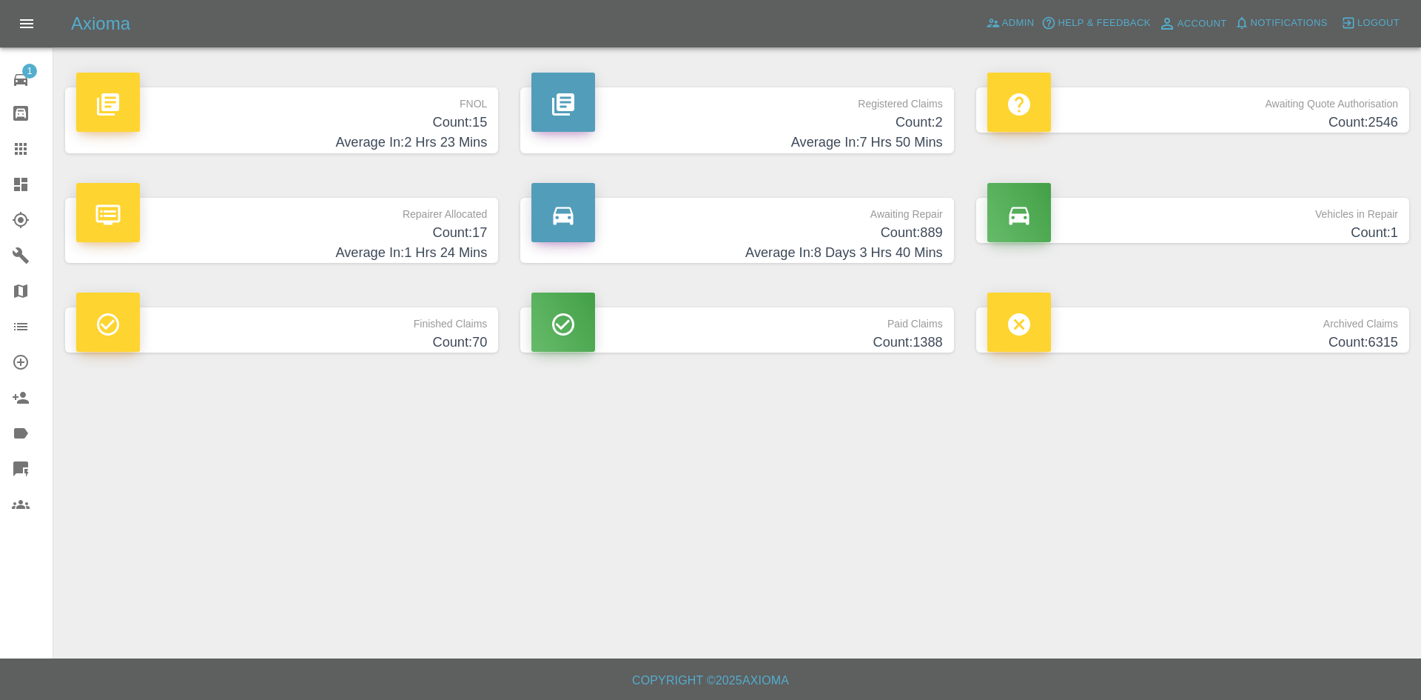
click at [332, 200] on p "Repairer Allocated" at bounding box center [281, 210] width 411 height 25
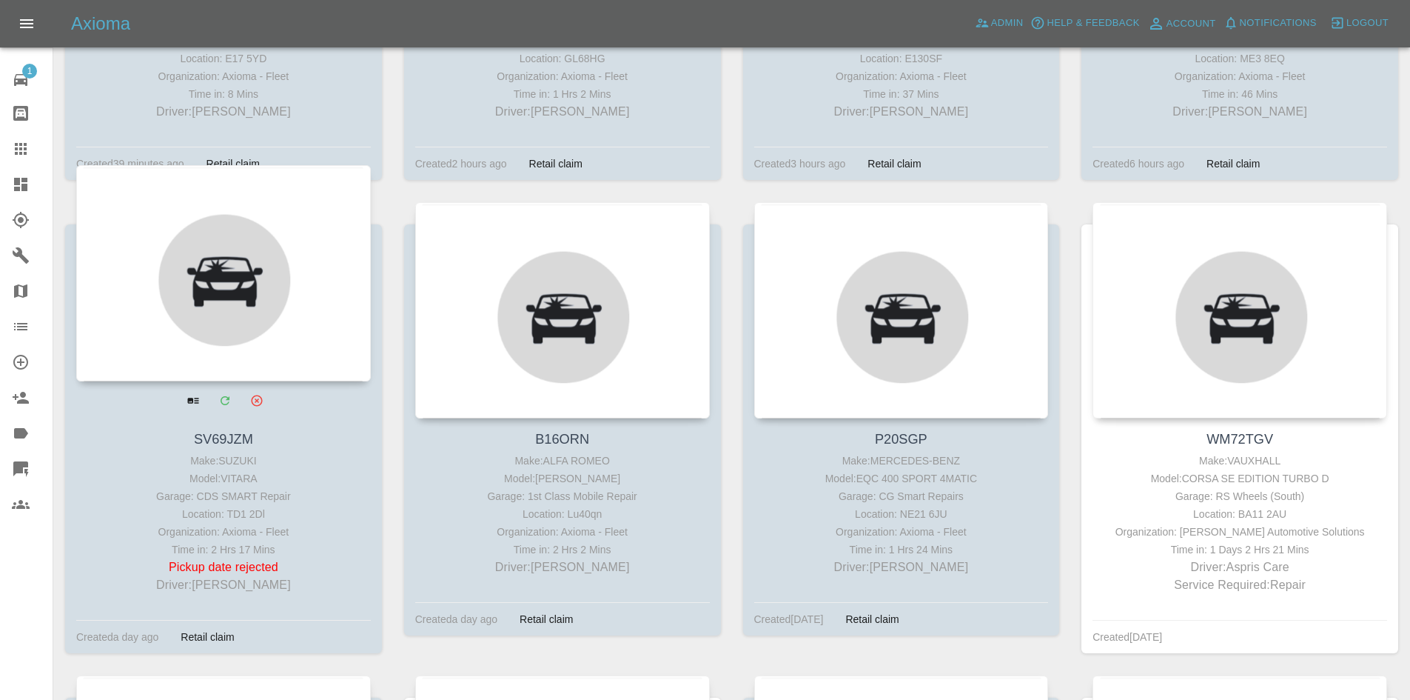
scroll to position [592, 0]
